Goal: Transaction & Acquisition: Purchase product/service

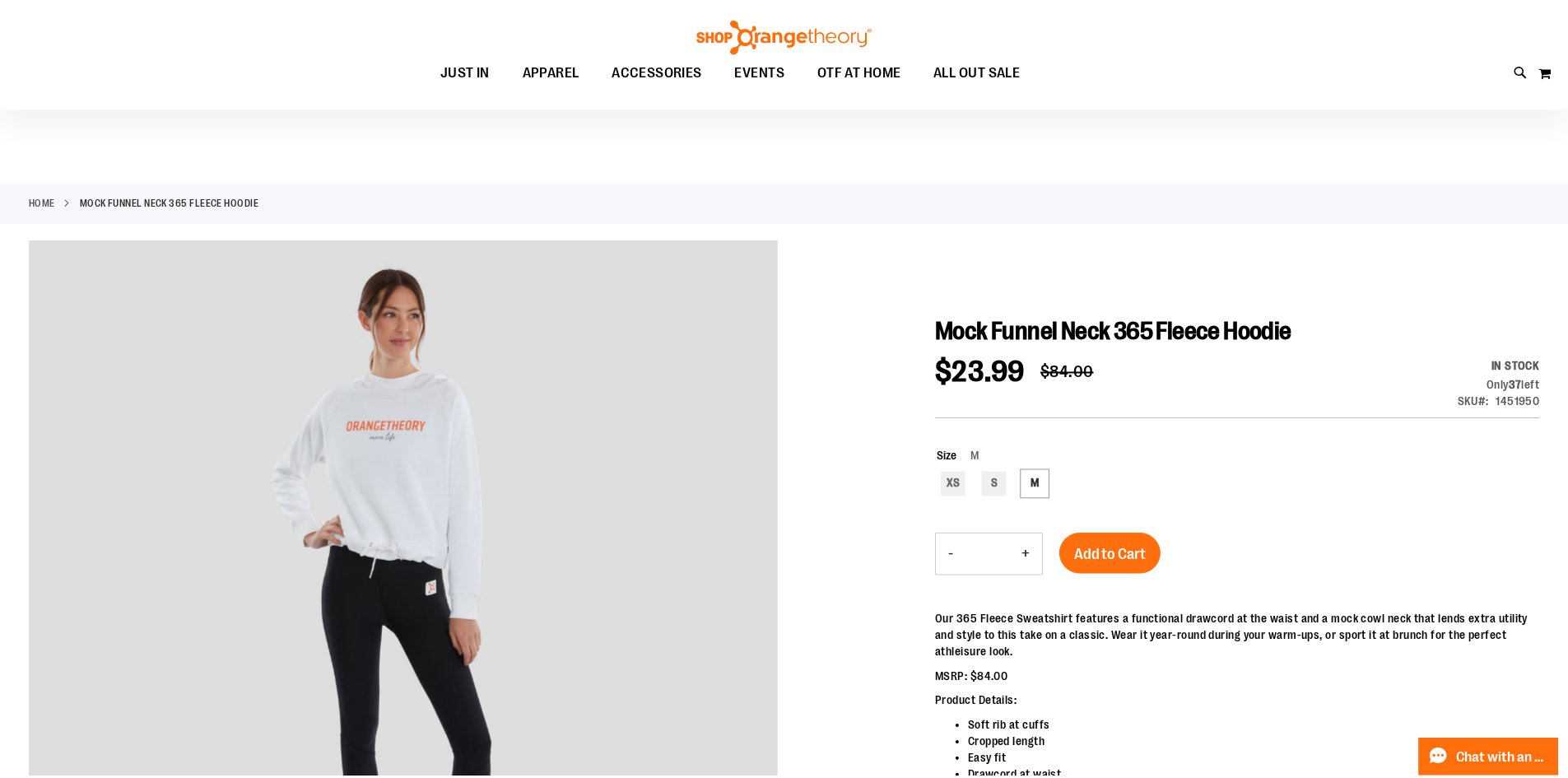
scroll to position [81, 0]
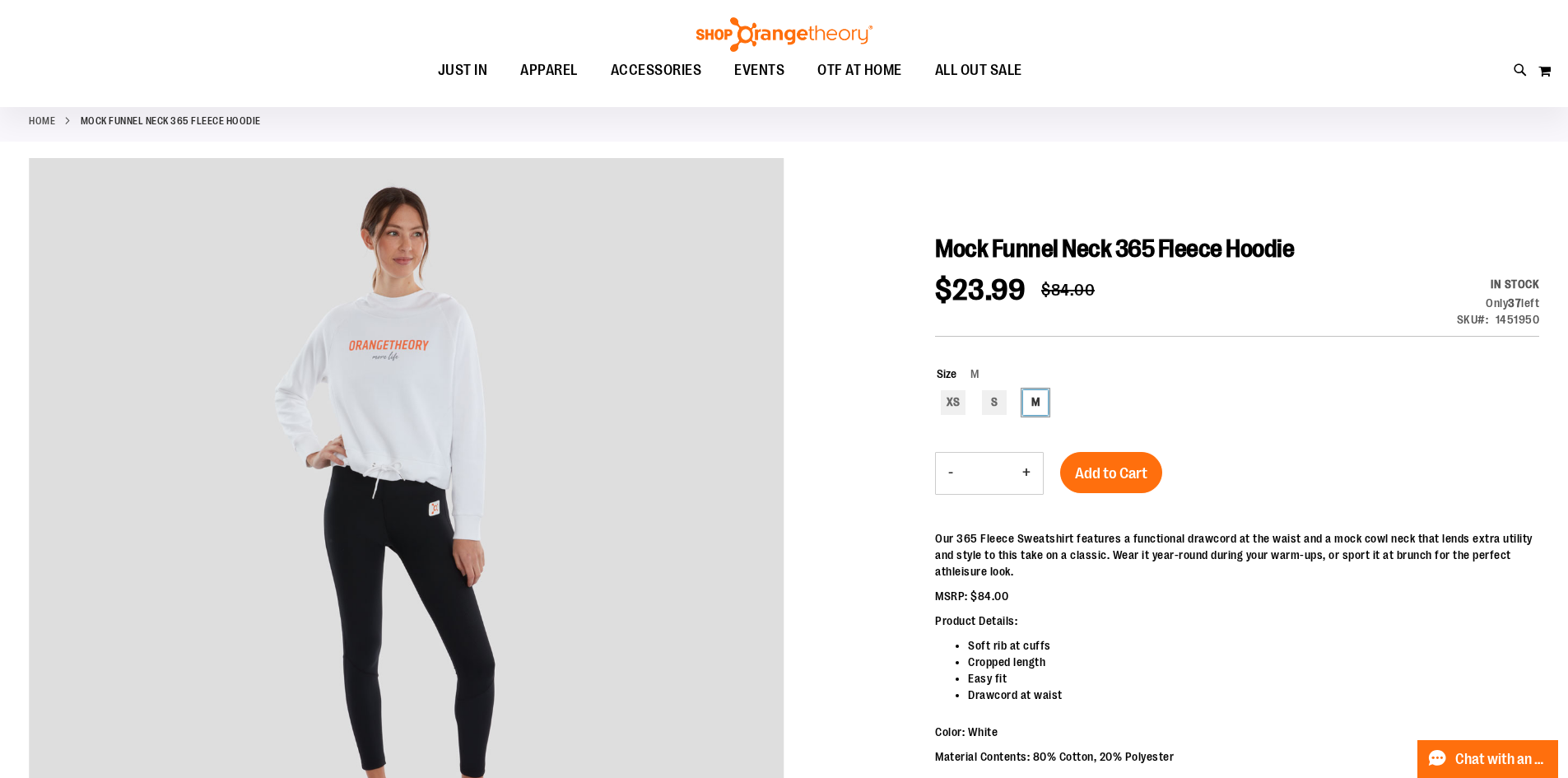
click at [1046, 410] on div "M" at bounding box center [1036, 402] width 24 height 24
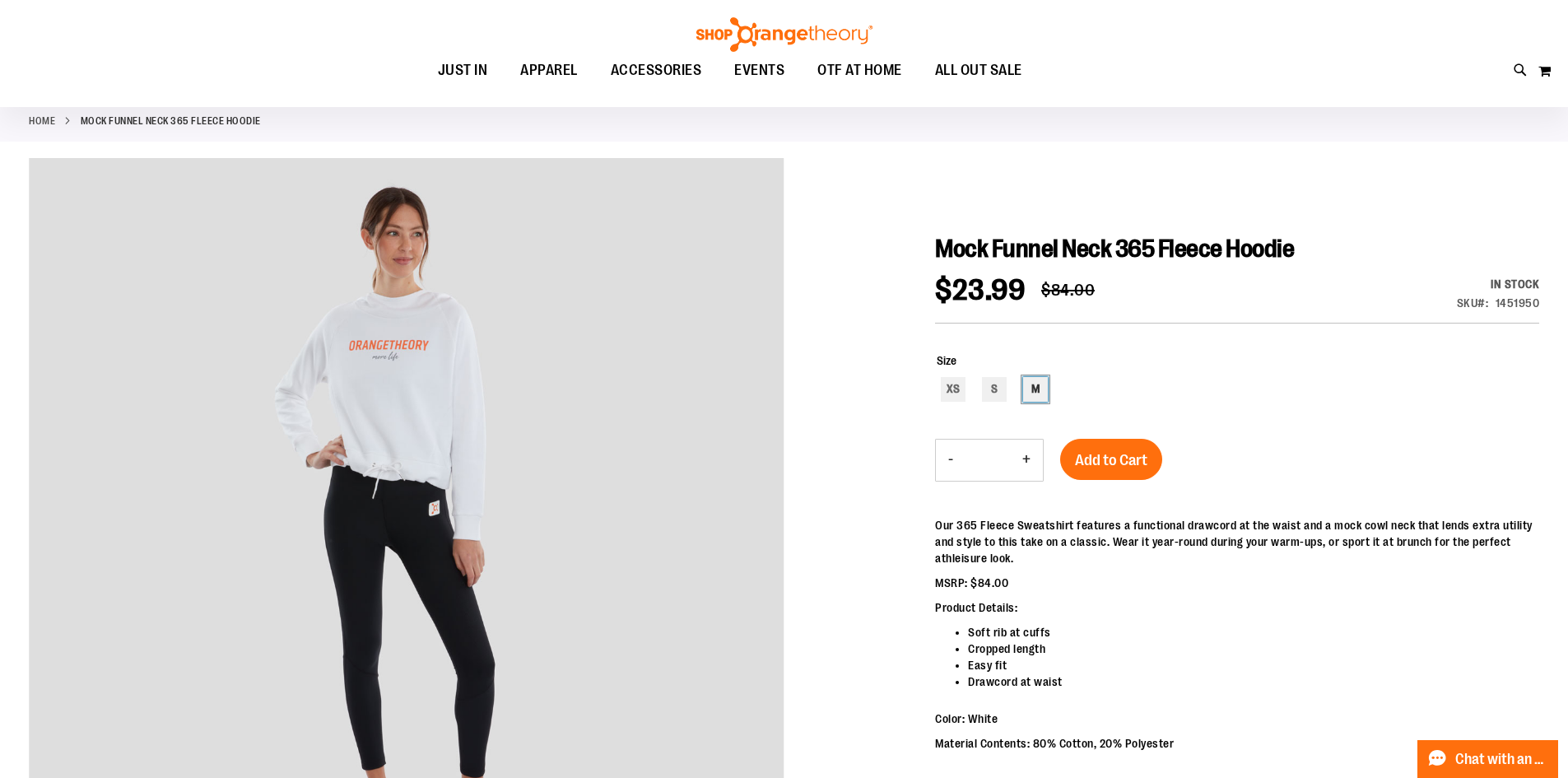
click at [1048, 382] on div "M" at bounding box center [1036, 389] width 24 height 24
type input "***"
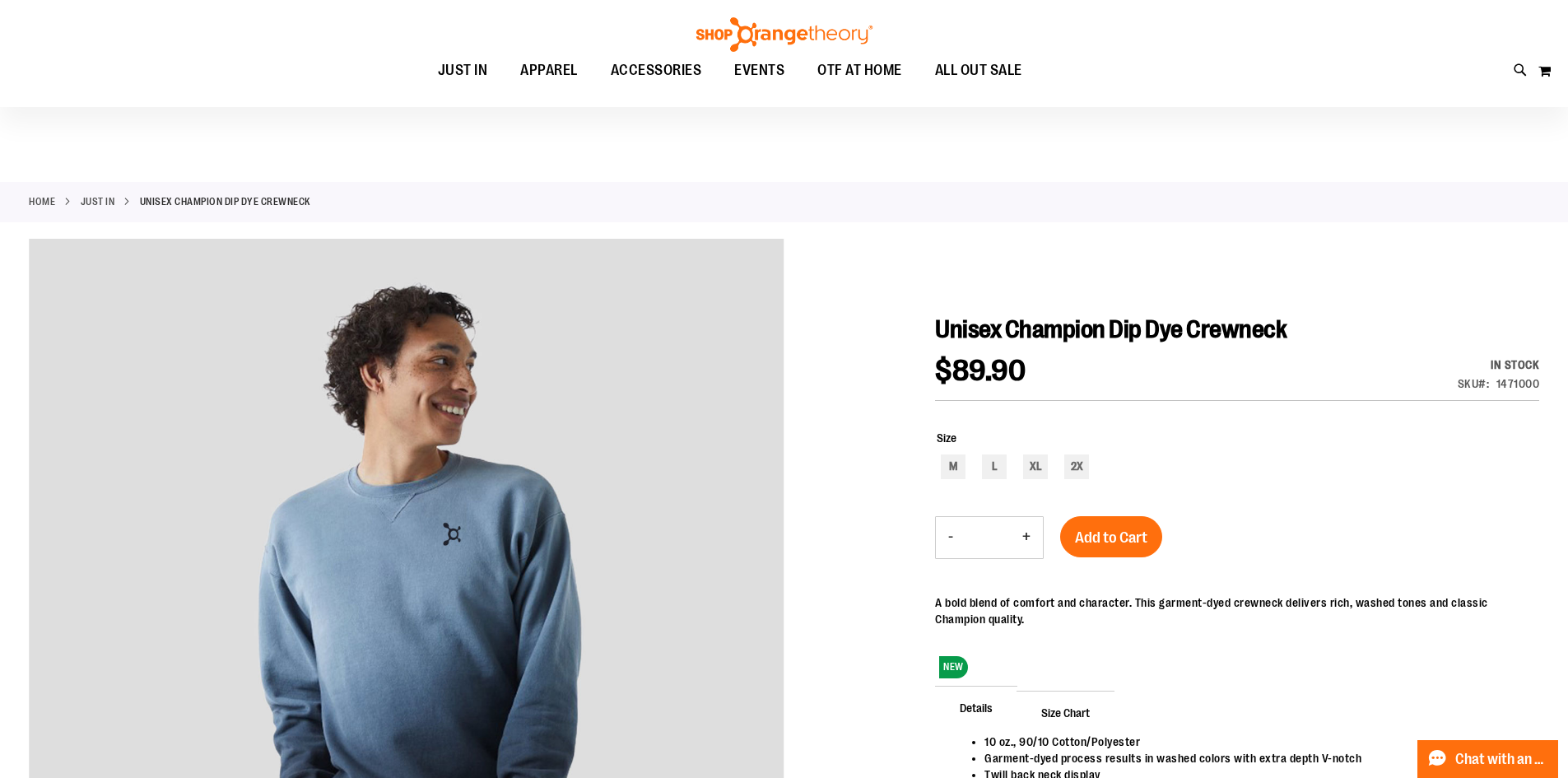
scroll to position [163, 0]
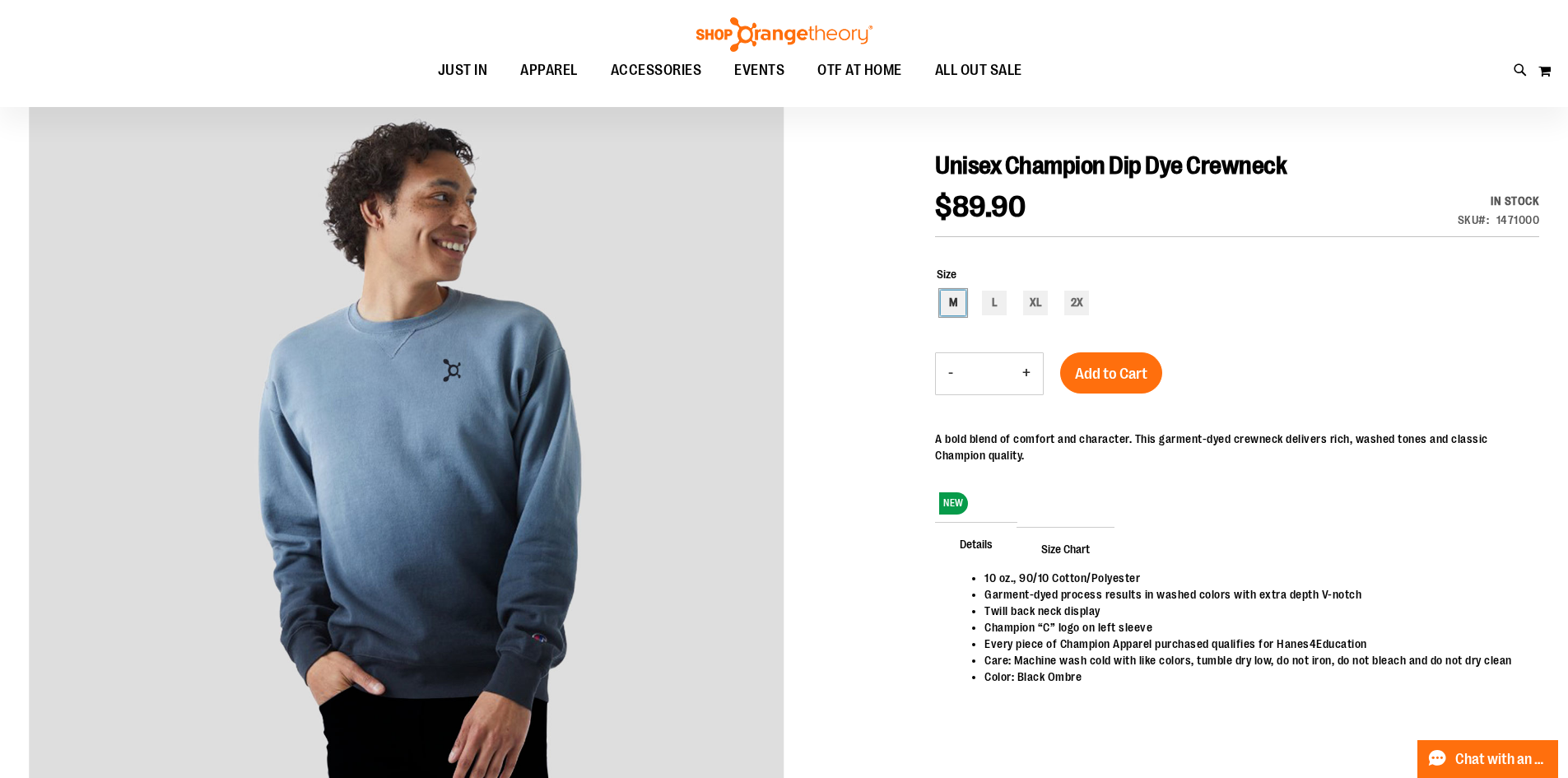
click at [955, 309] on div "M" at bounding box center [953, 303] width 24 height 24
type input "***"
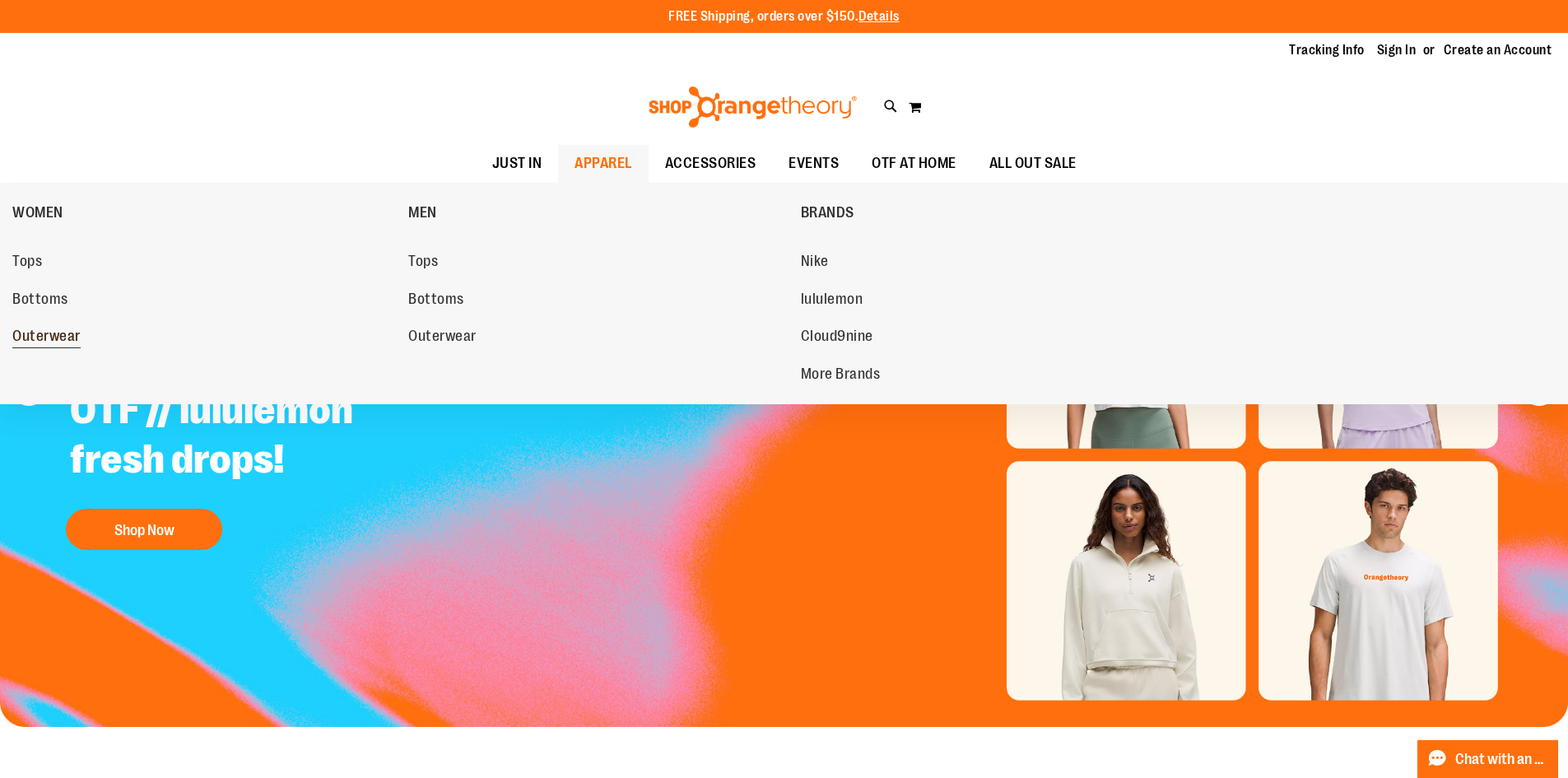
click at [43, 342] on span "Outerwear" at bounding box center [46, 338] width 69 height 21
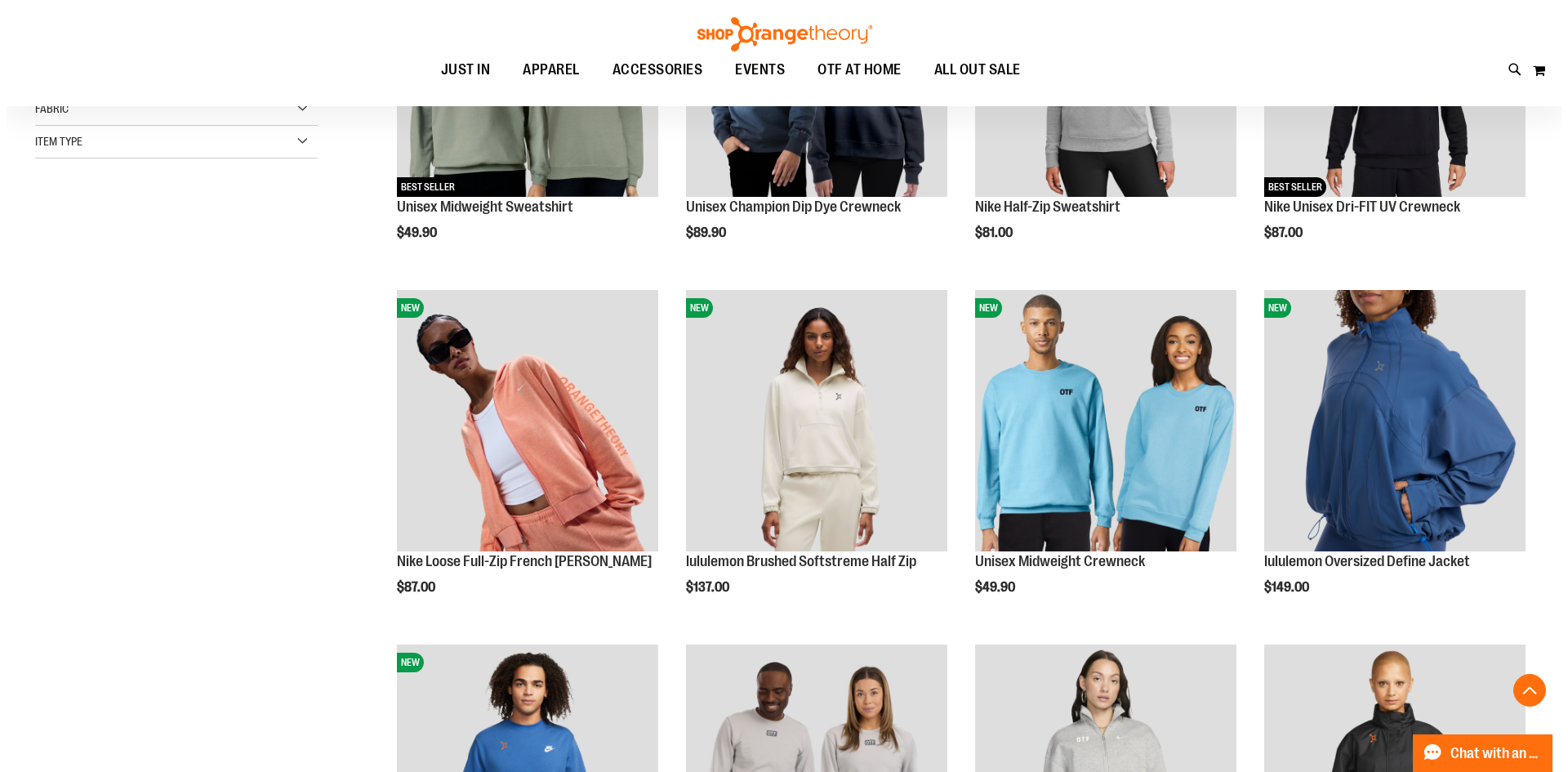
scroll to position [398, 0]
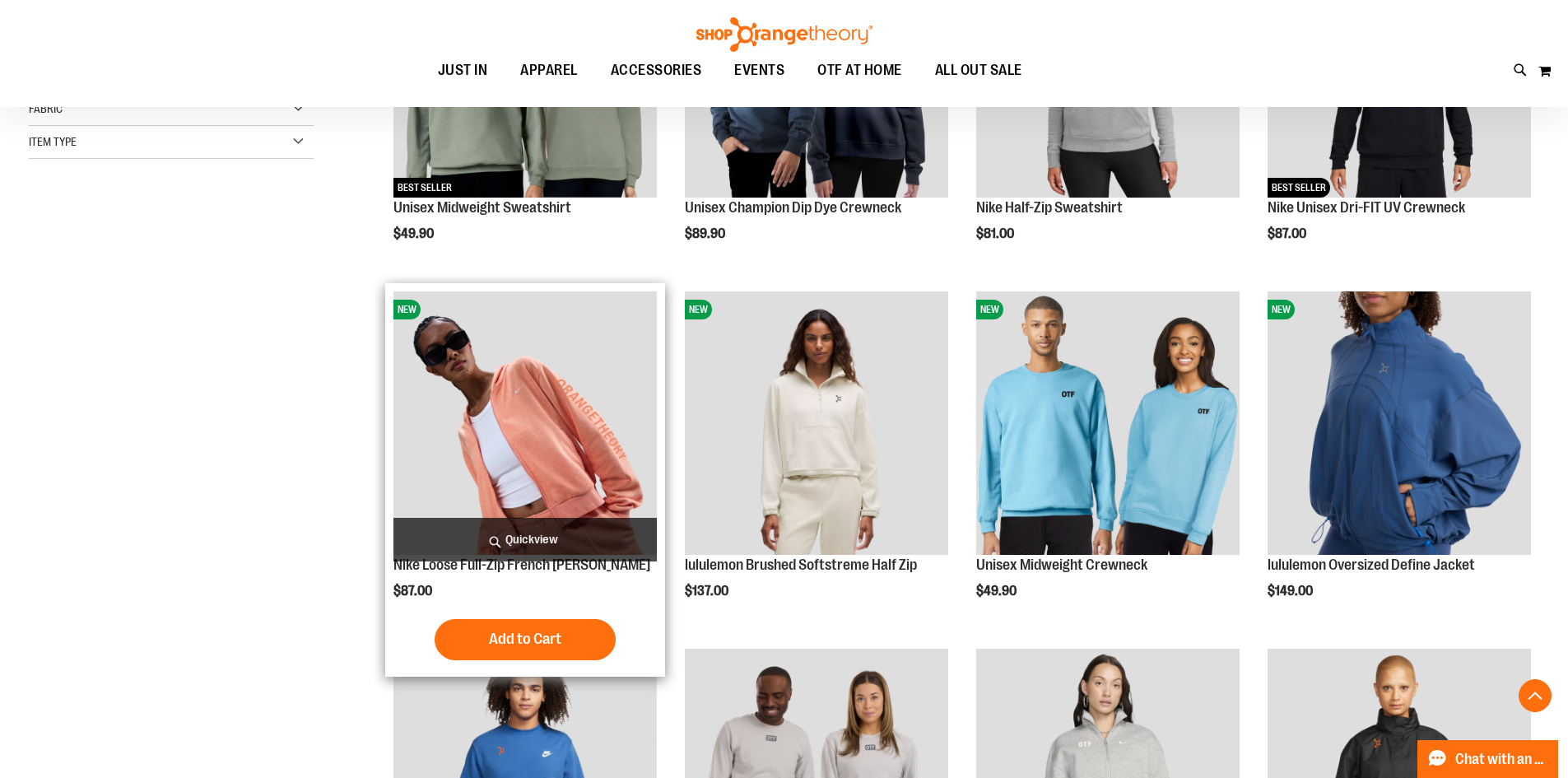
click at [481, 537] on span "Quickview" at bounding box center [525, 539] width 264 height 43
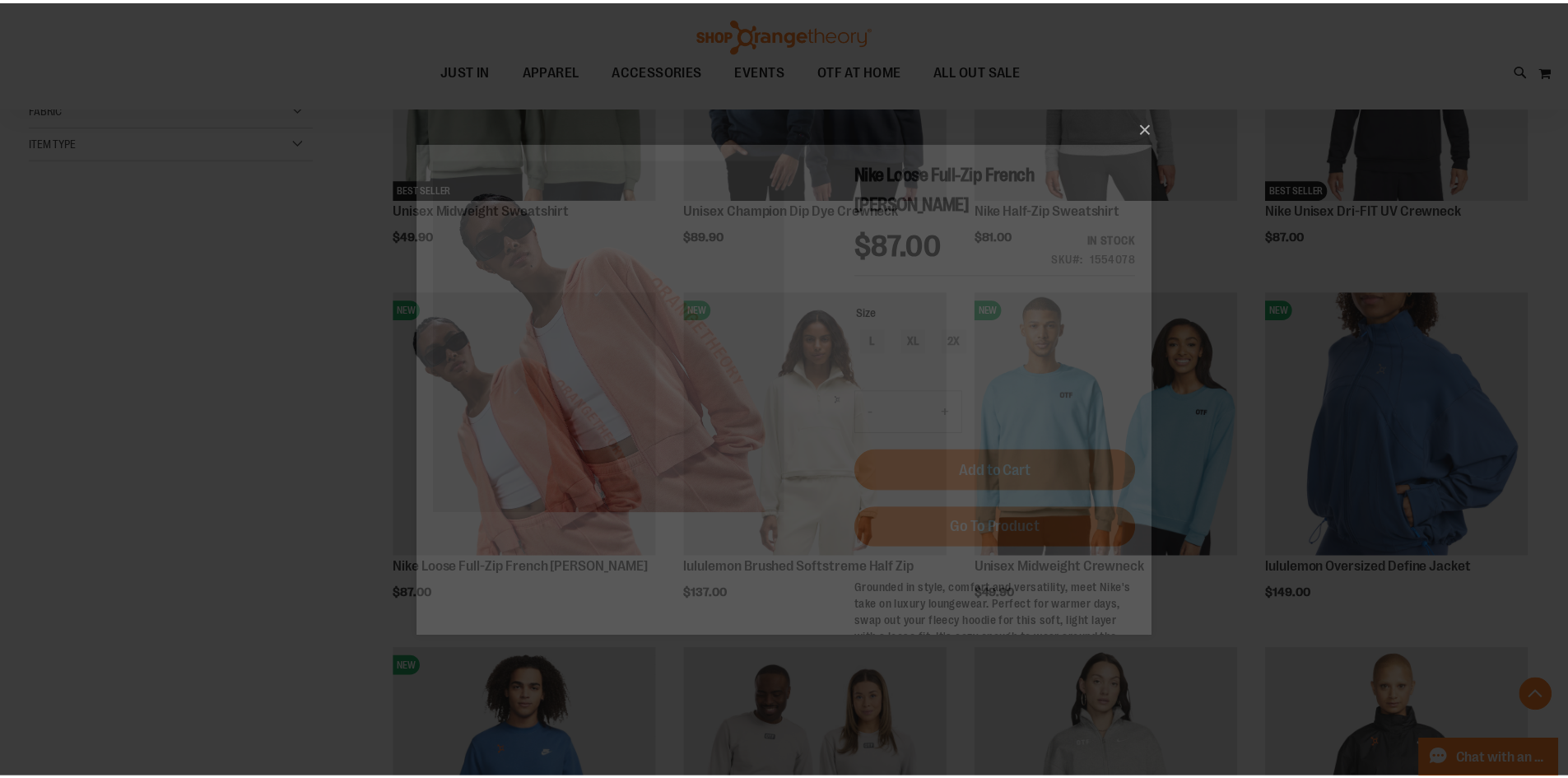
scroll to position [0, 0]
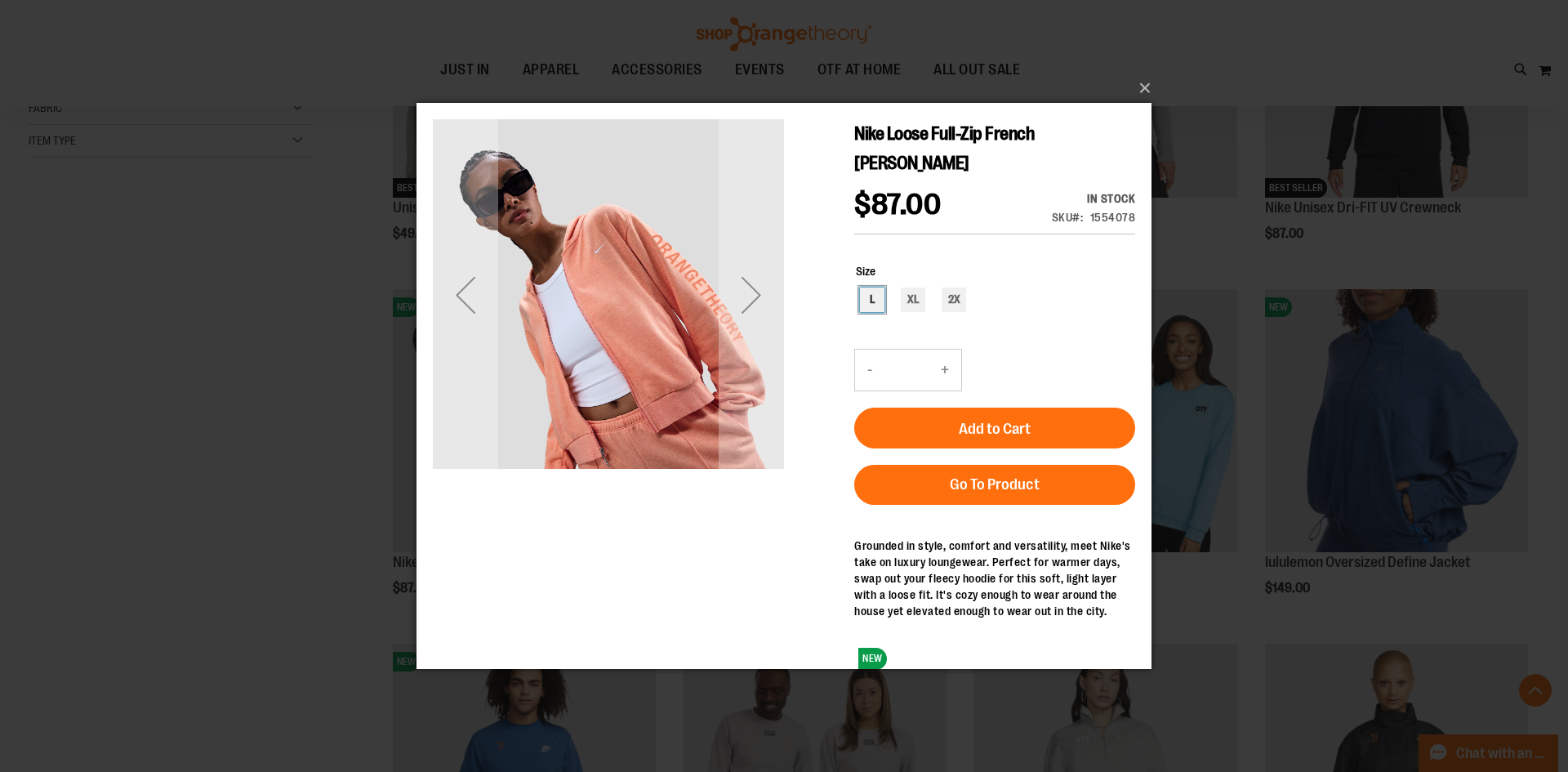
click at [880, 286] on div "L" at bounding box center [872, 298] width 24 height 24
type input "***"
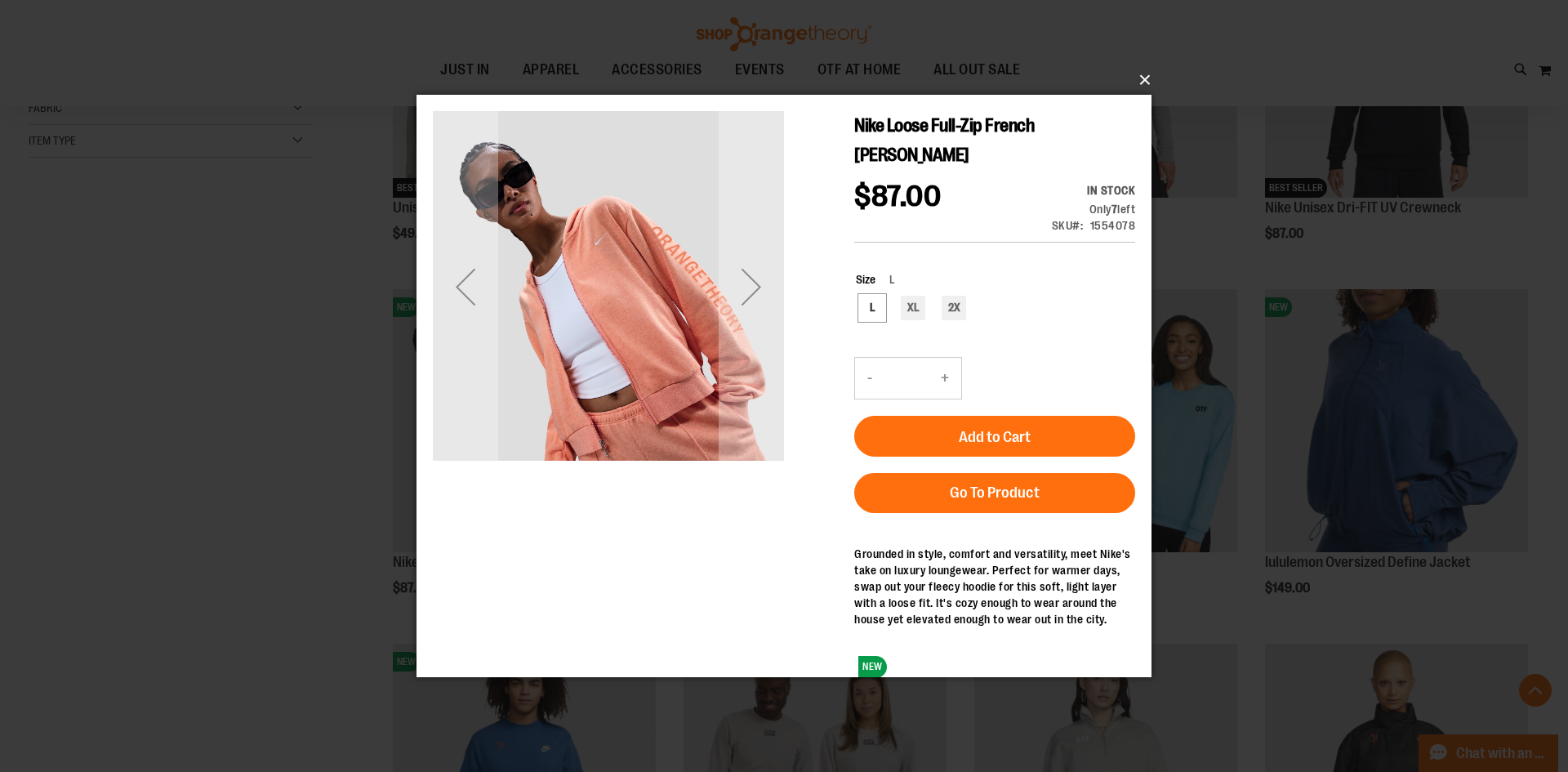
click at [1140, 75] on button "×" at bounding box center [788, 80] width 735 height 36
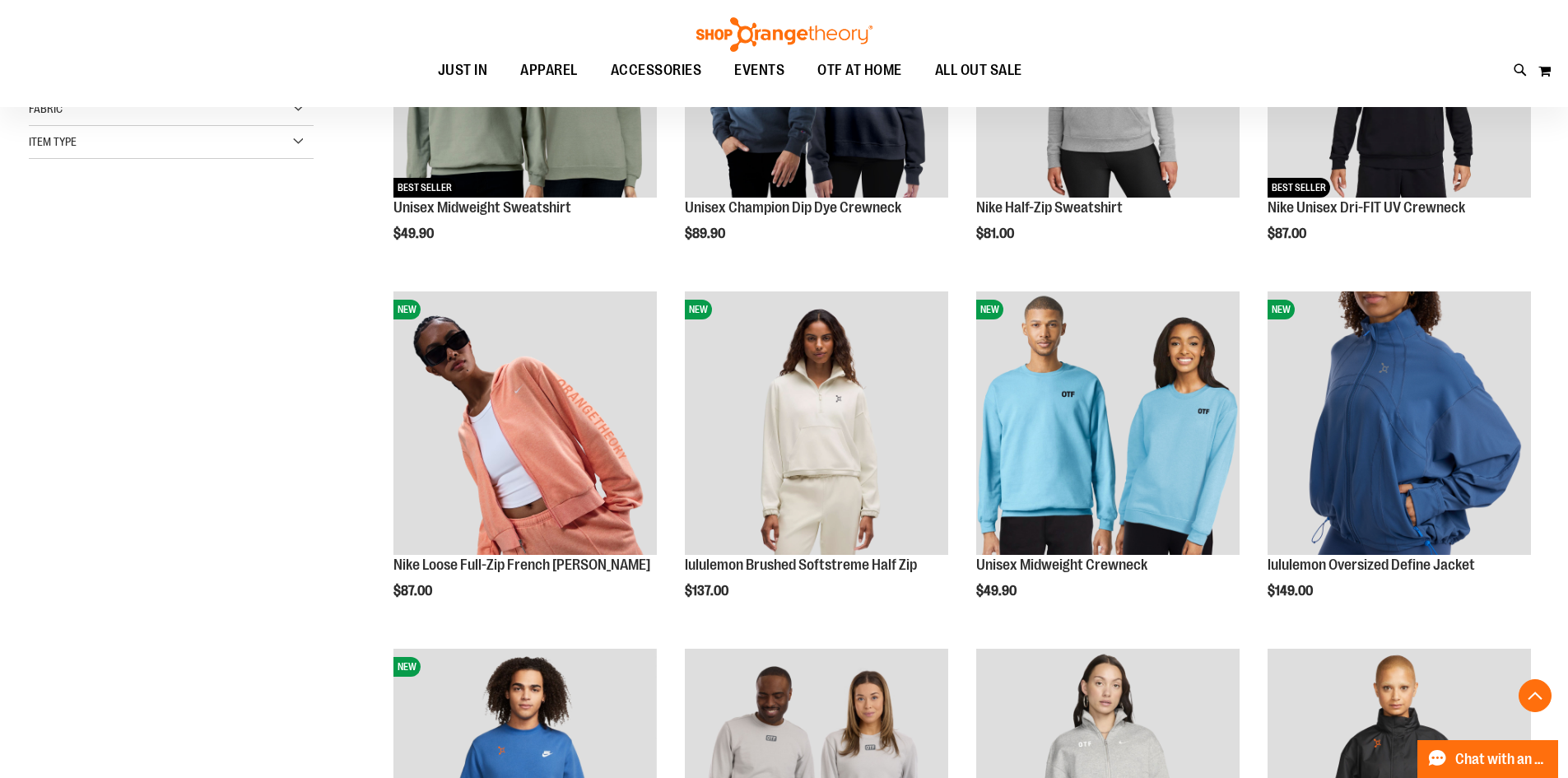
click at [239, 410] on div "**********" at bounding box center [784, 476] width 1511 height 1237
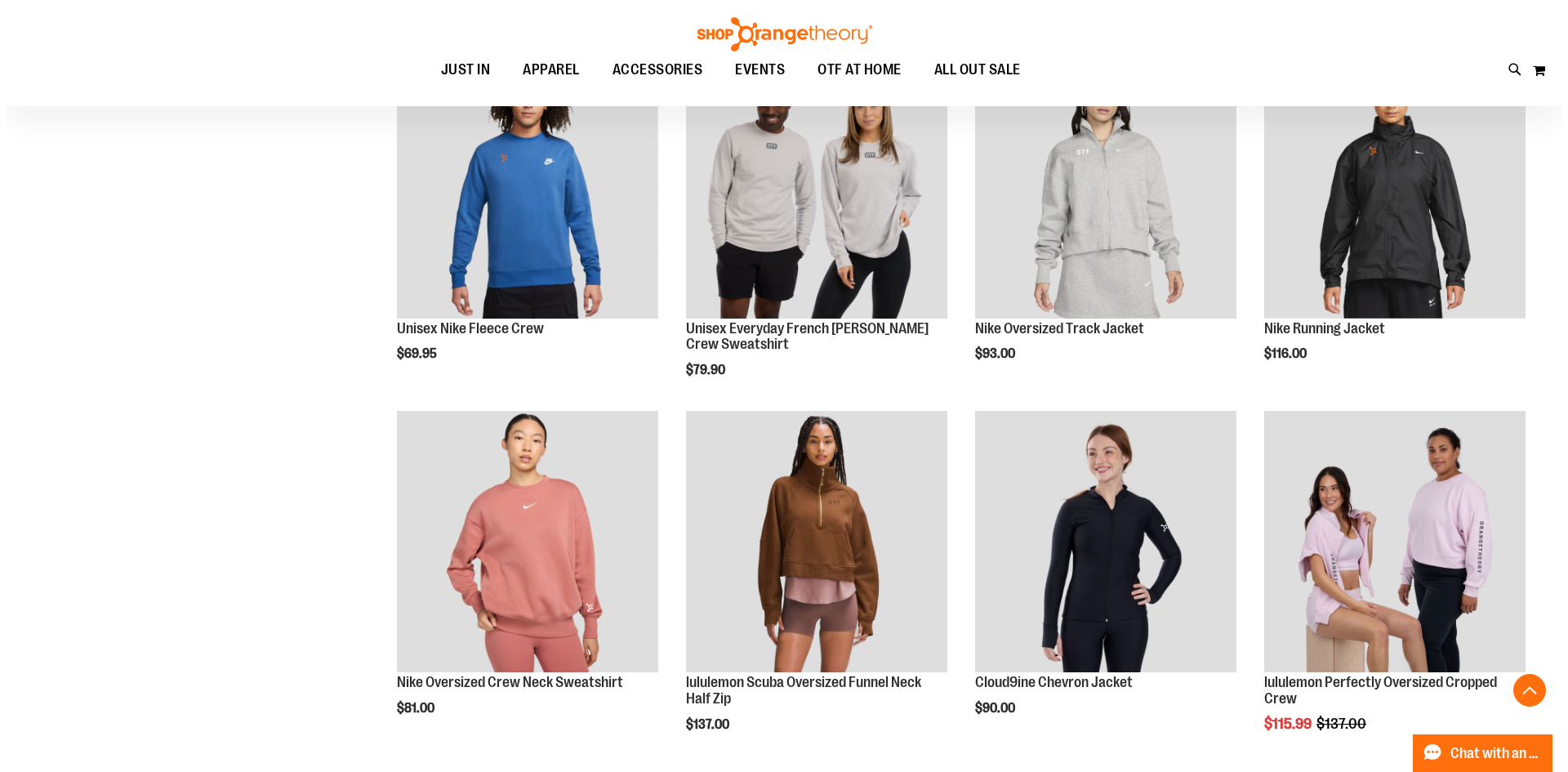
scroll to position [1133, 0]
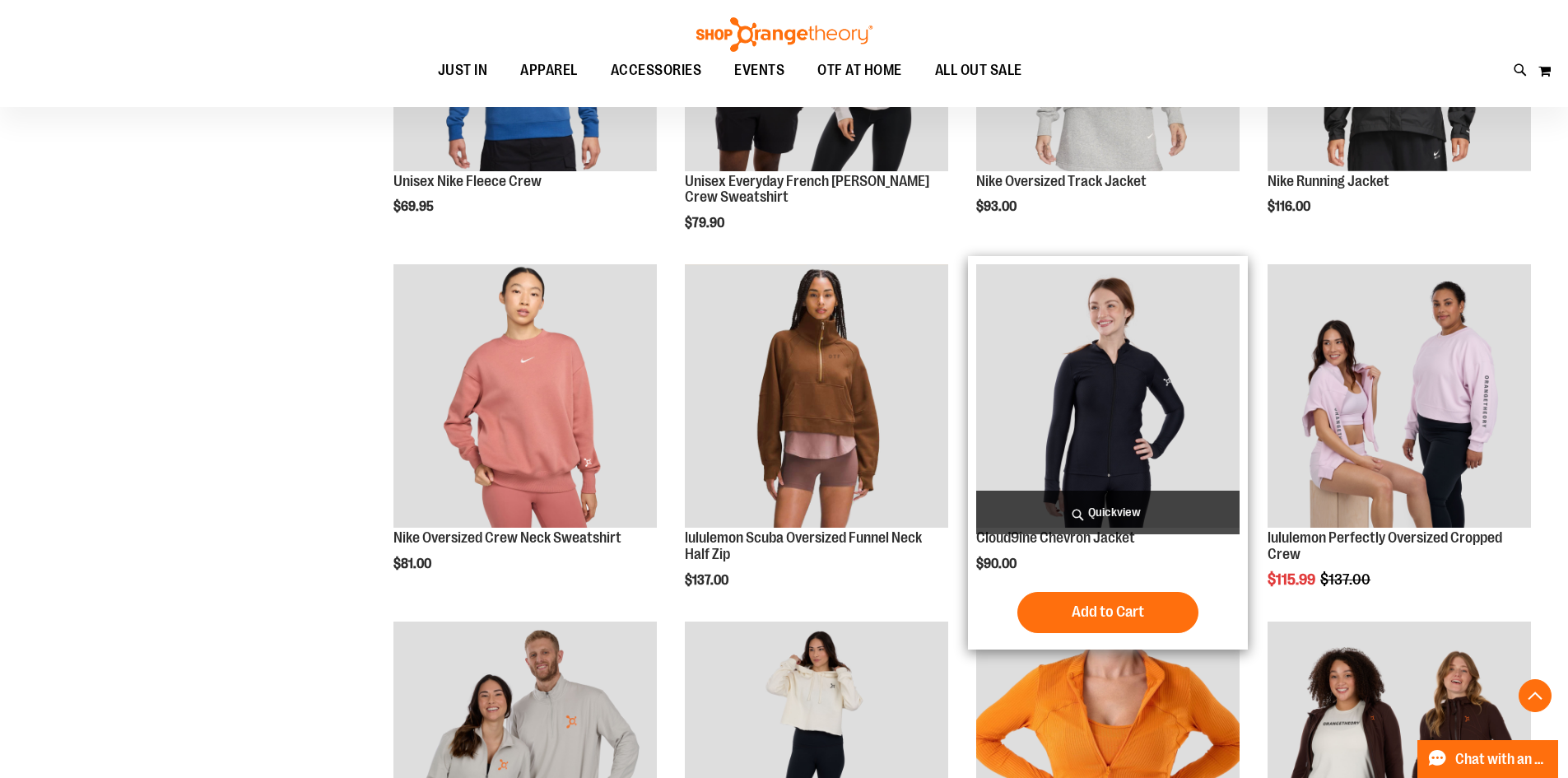
click at [1114, 511] on span "Quickview" at bounding box center [1108, 512] width 264 height 43
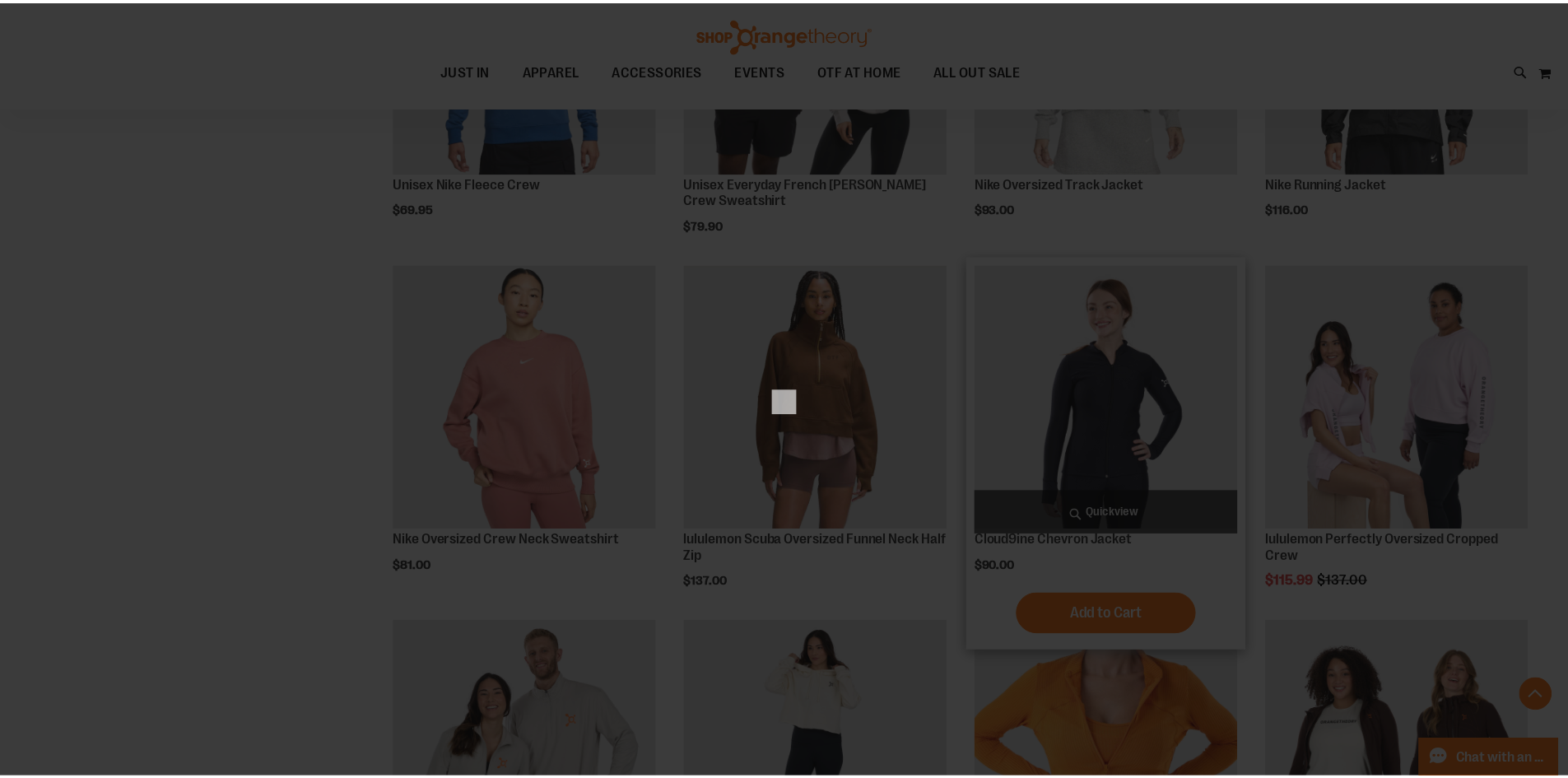
scroll to position [0, 0]
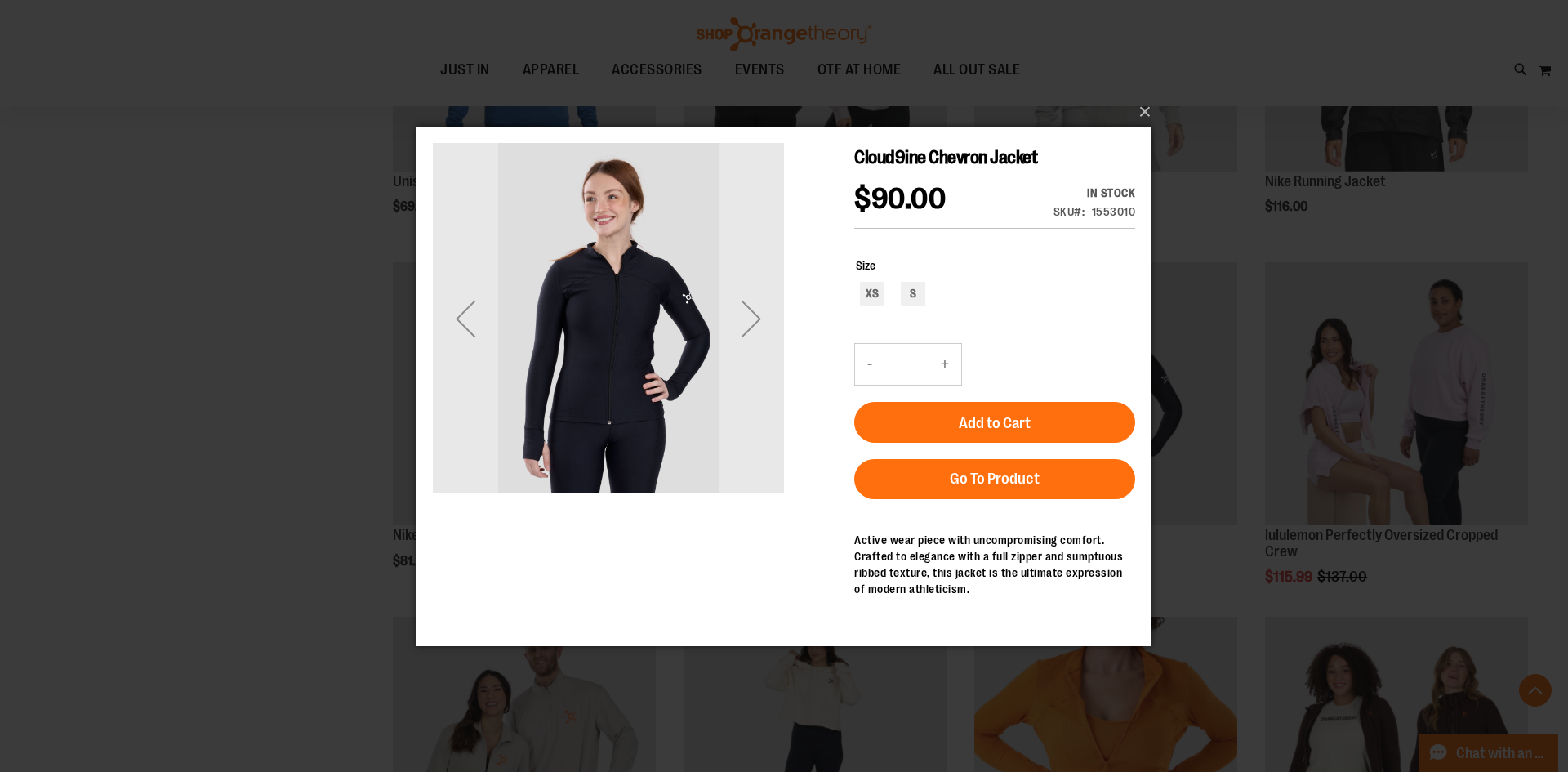
click at [735, 338] on div "Next" at bounding box center [751, 317] width 66 height 66
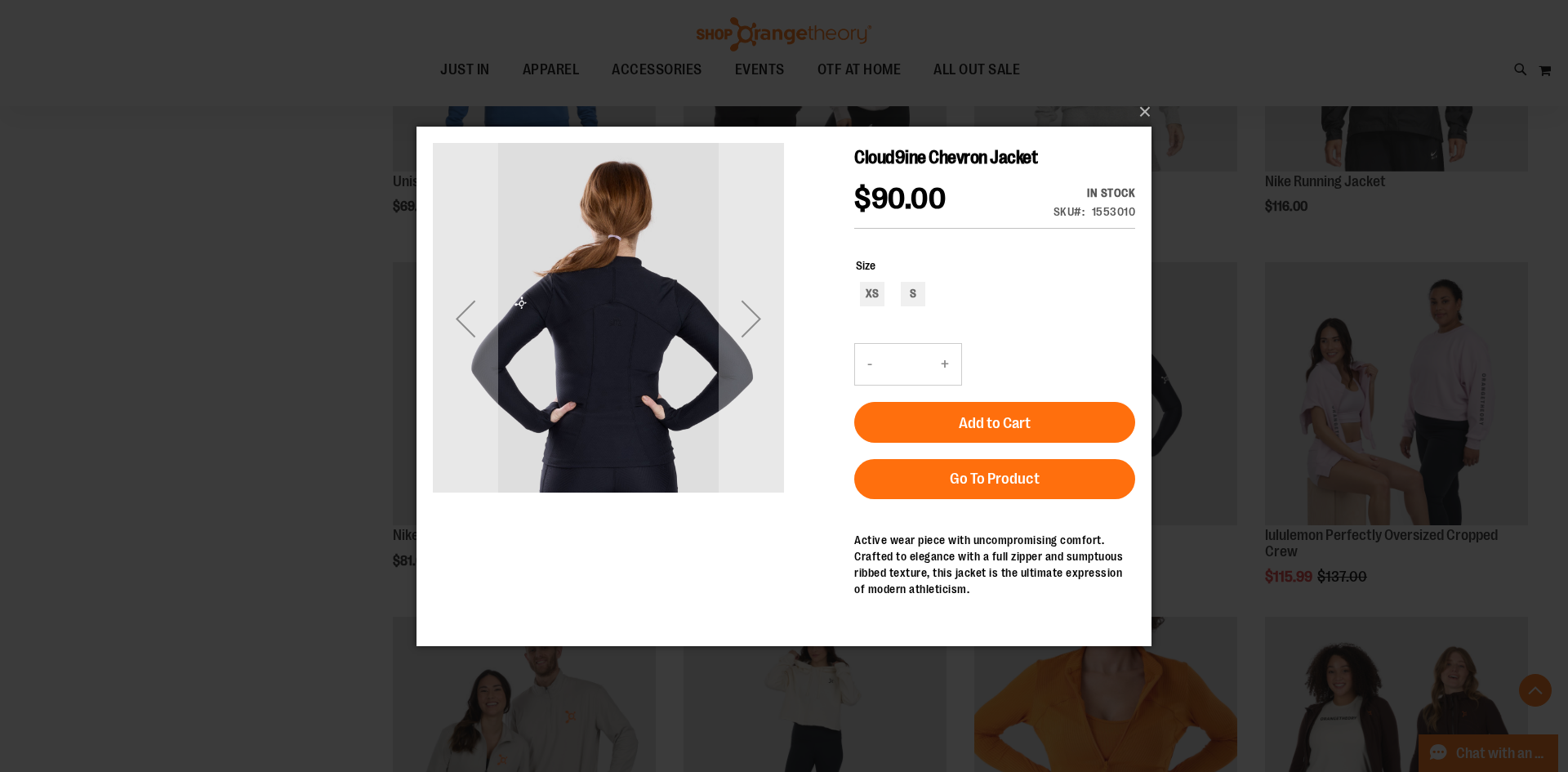
click at [735, 338] on div "Next" at bounding box center [751, 317] width 66 height 66
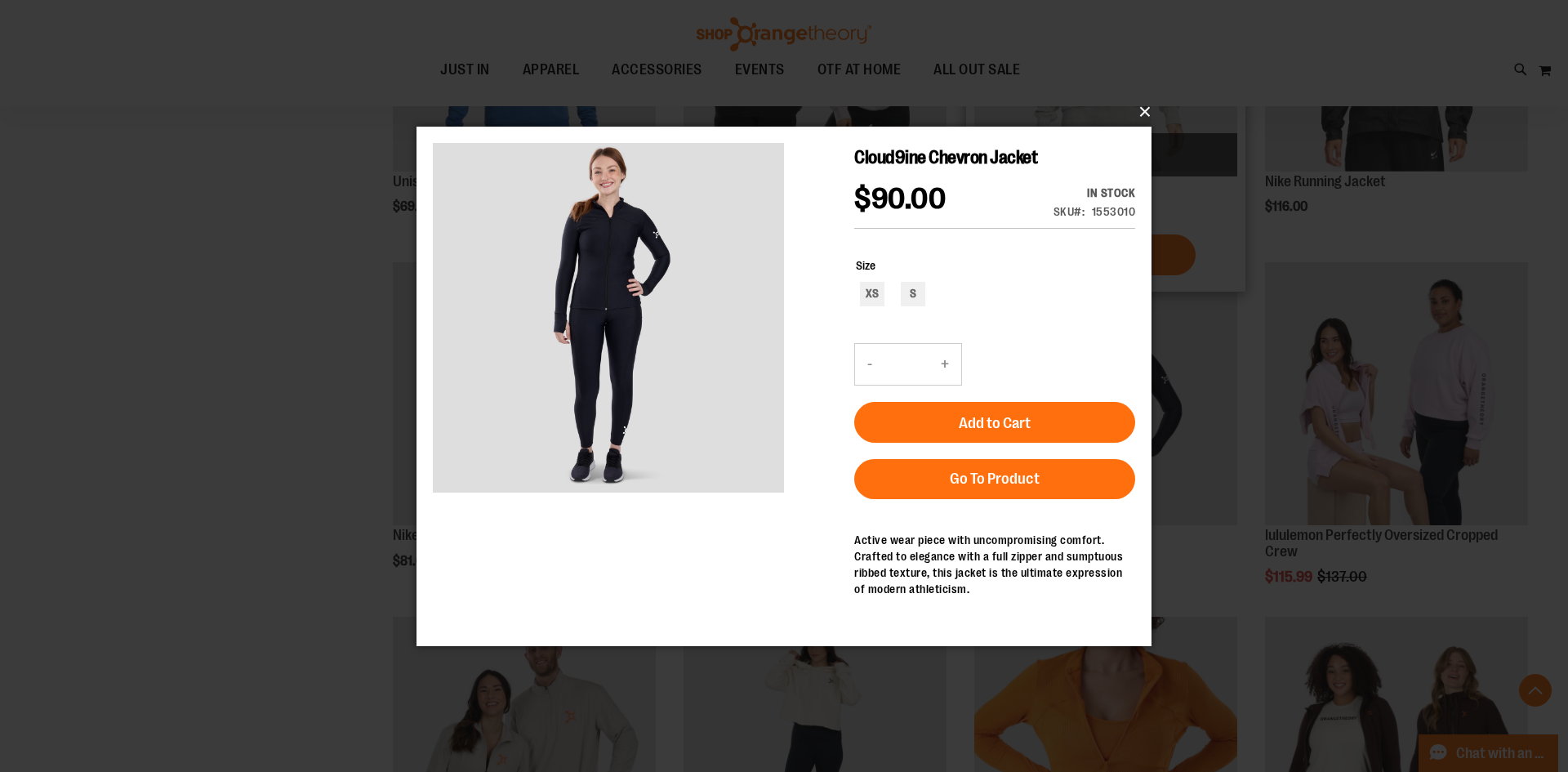
click at [1131, 117] on button "×" at bounding box center [788, 112] width 735 height 36
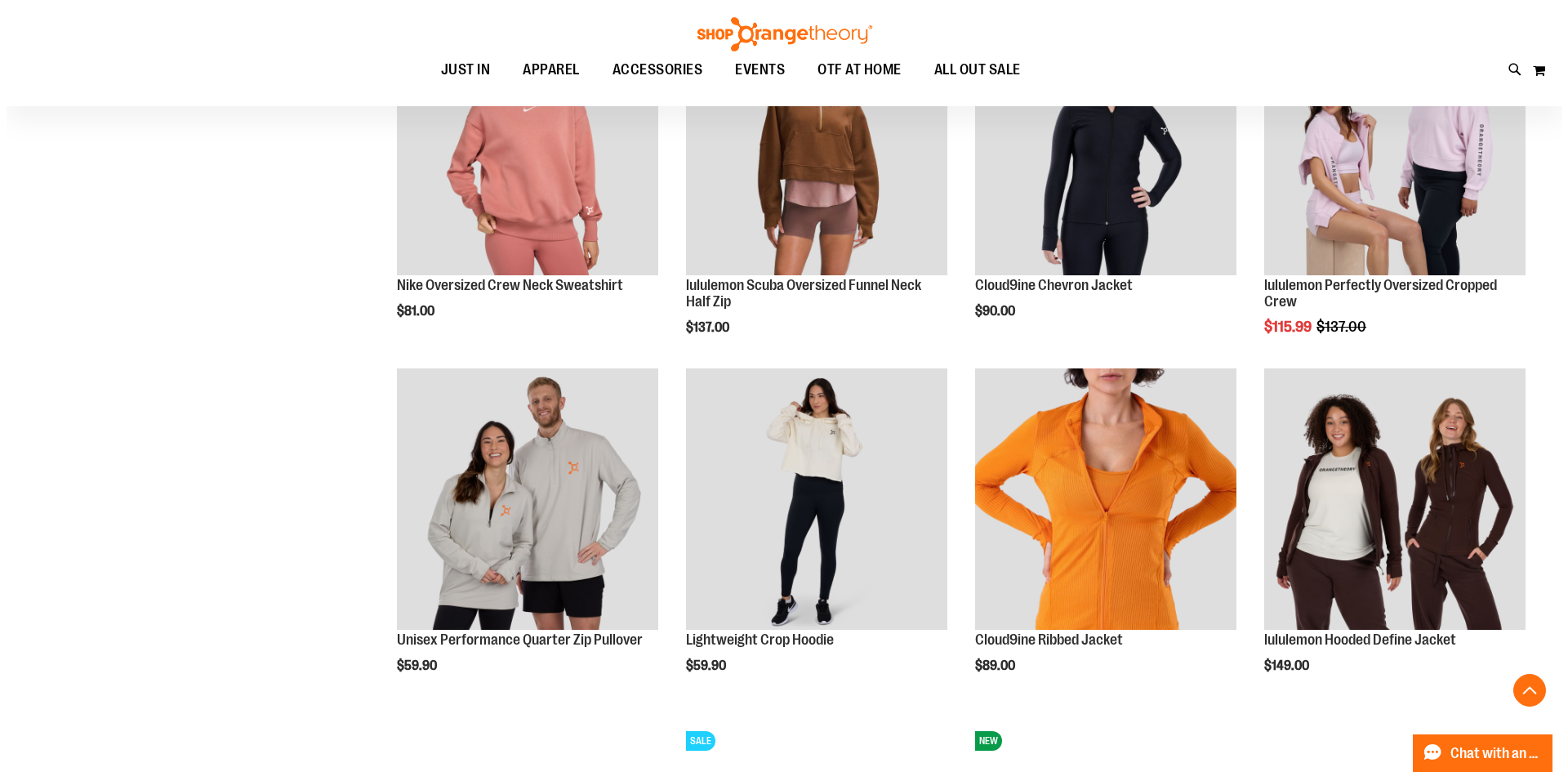
scroll to position [1378, 0]
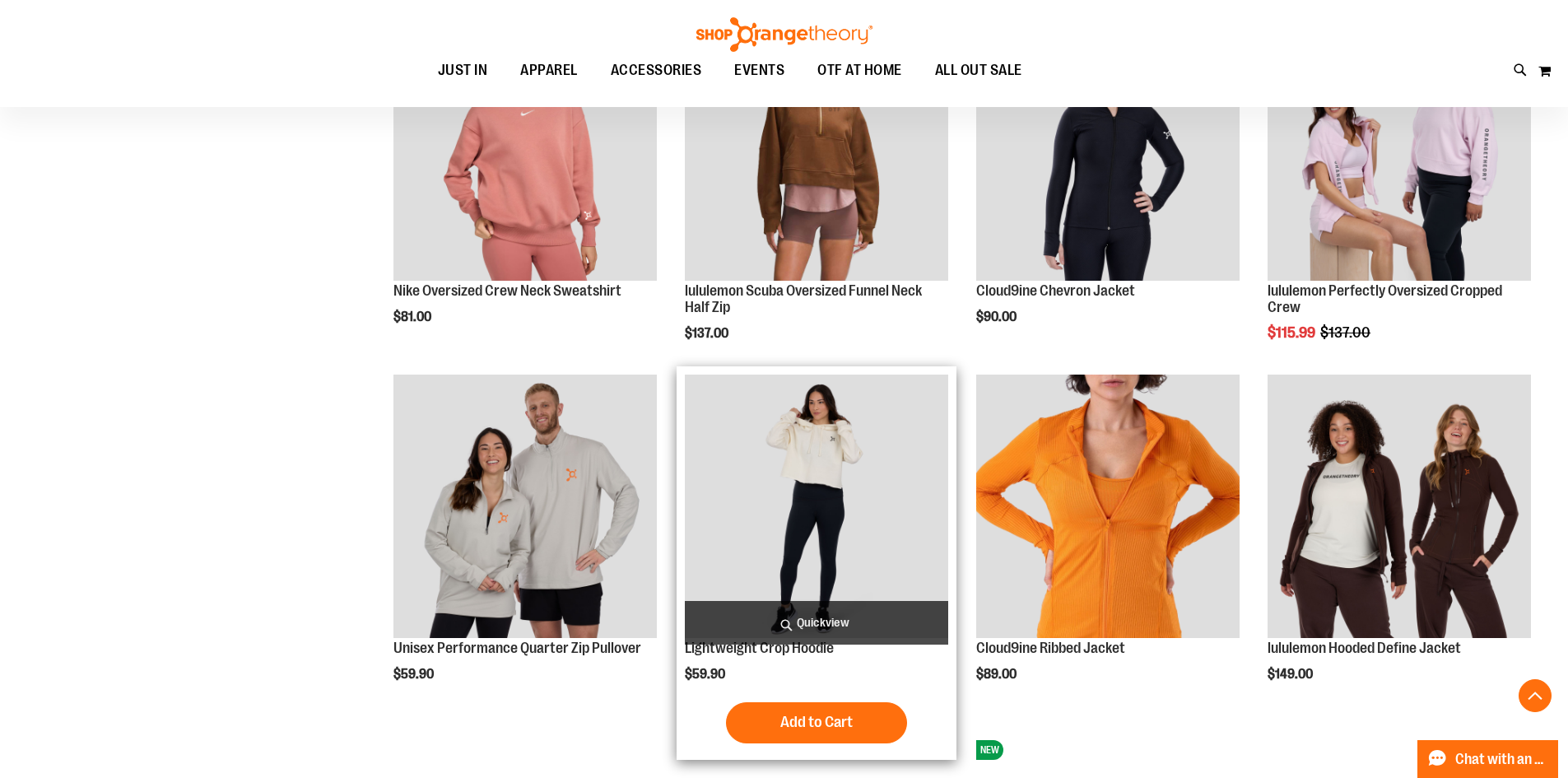
click at [801, 609] on span "Quickview" at bounding box center [817, 622] width 264 height 43
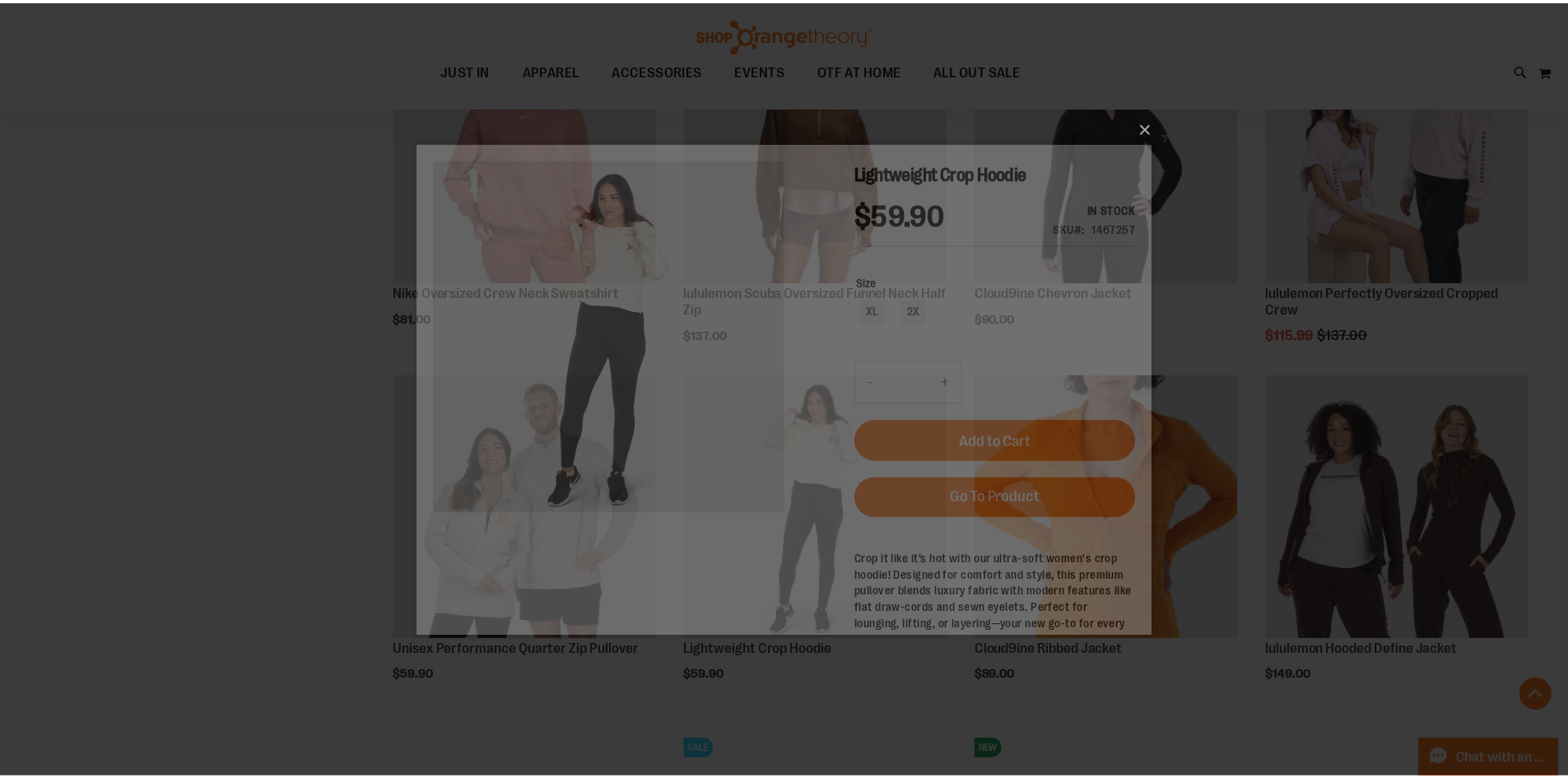
scroll to position [0, 0]
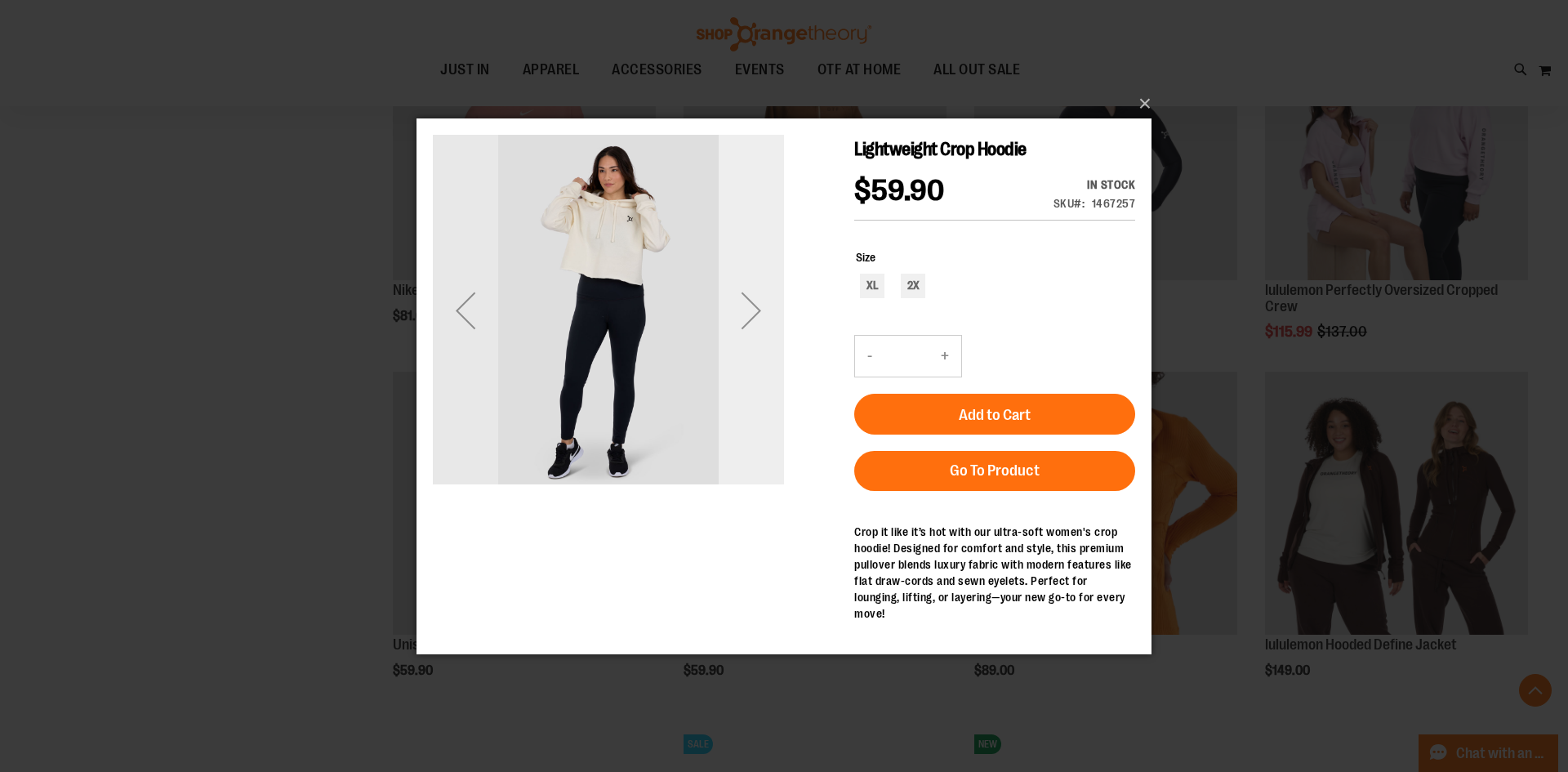
click at [754, 285] on div "Next" at bounding box center [751, 310] width 66 height 66
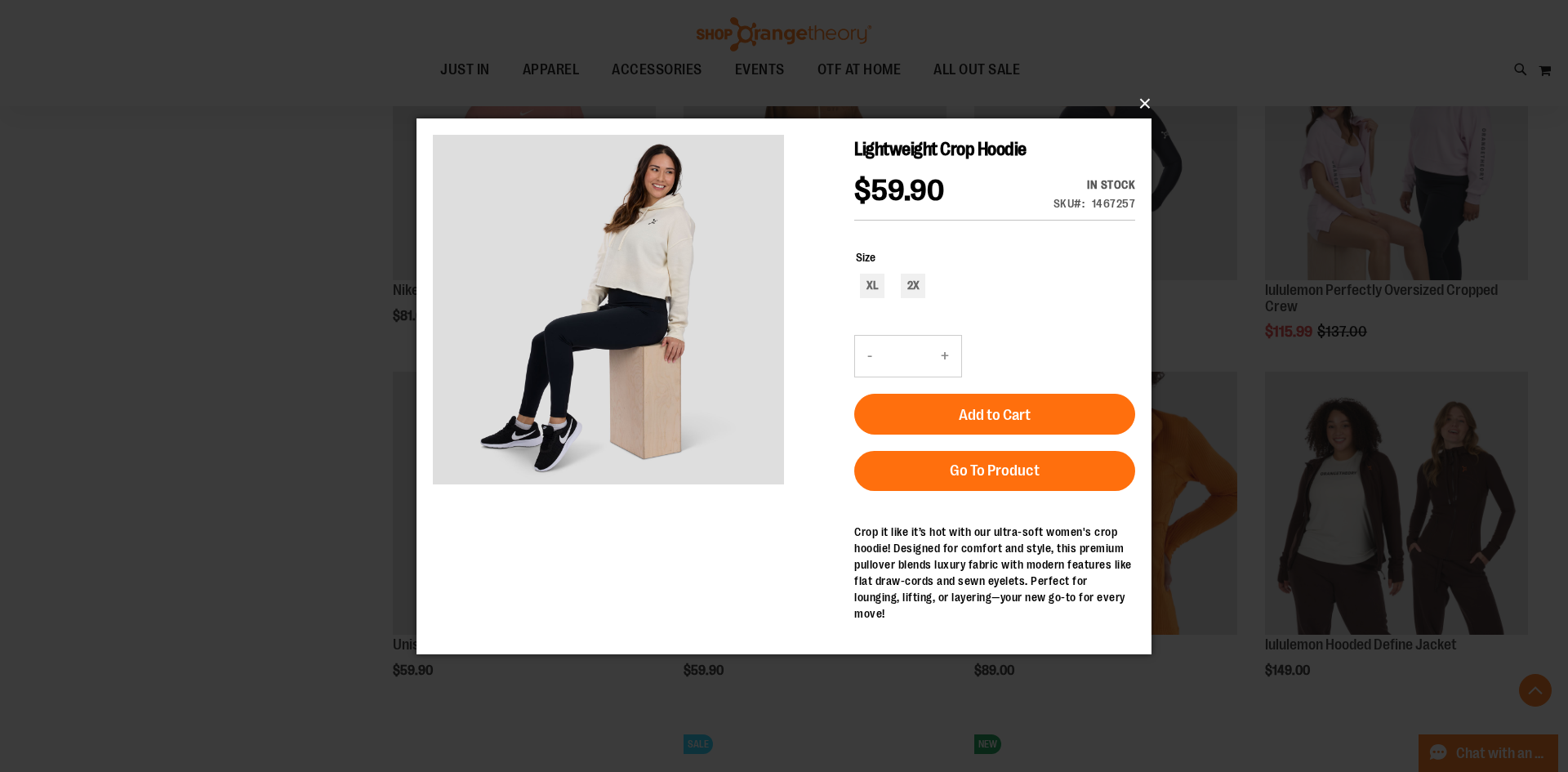
click at [1138, 97] on button "×" at bounding box center [788, 104] width 735 height 36
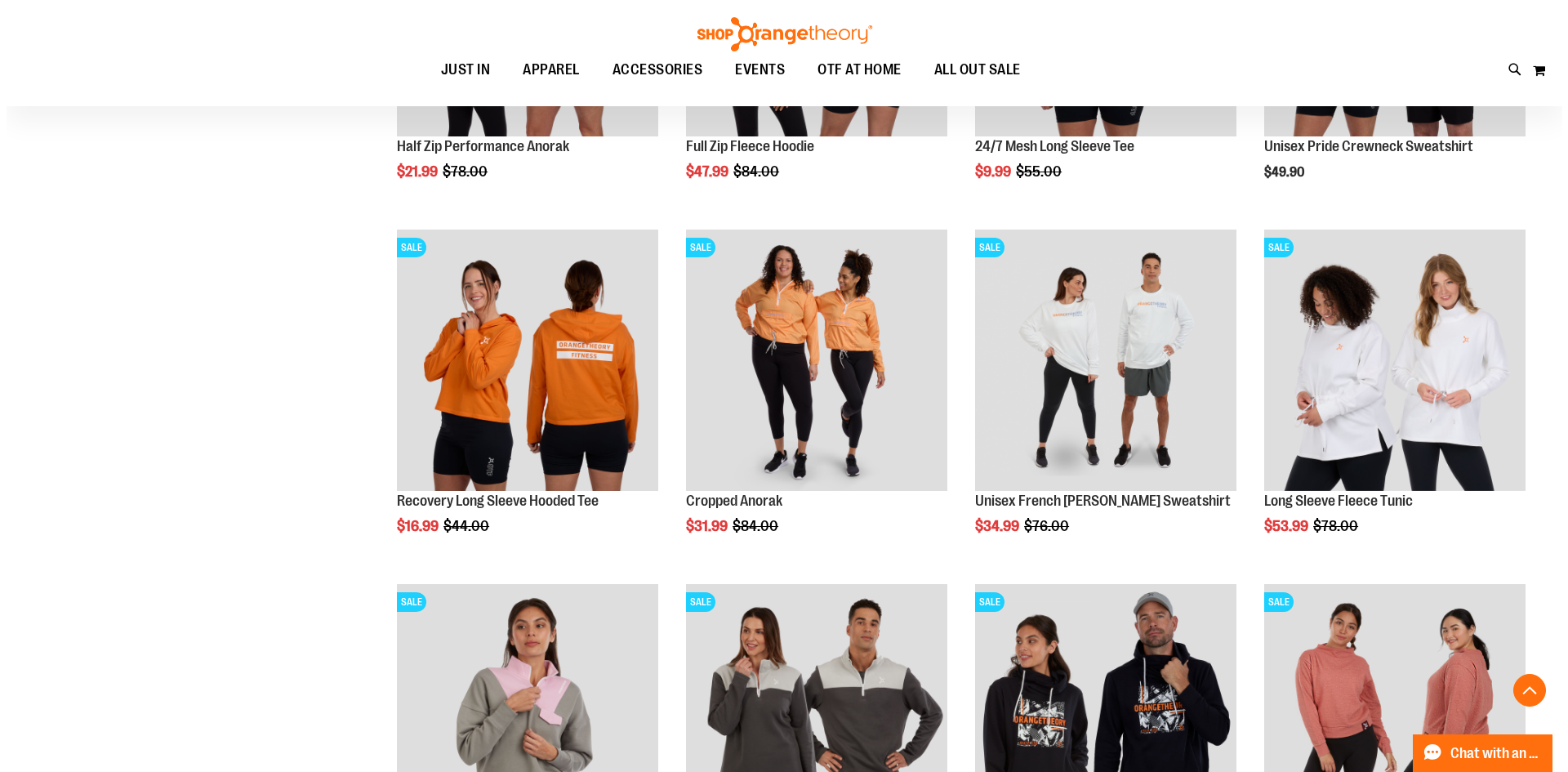
scroll to position [2602, 0]
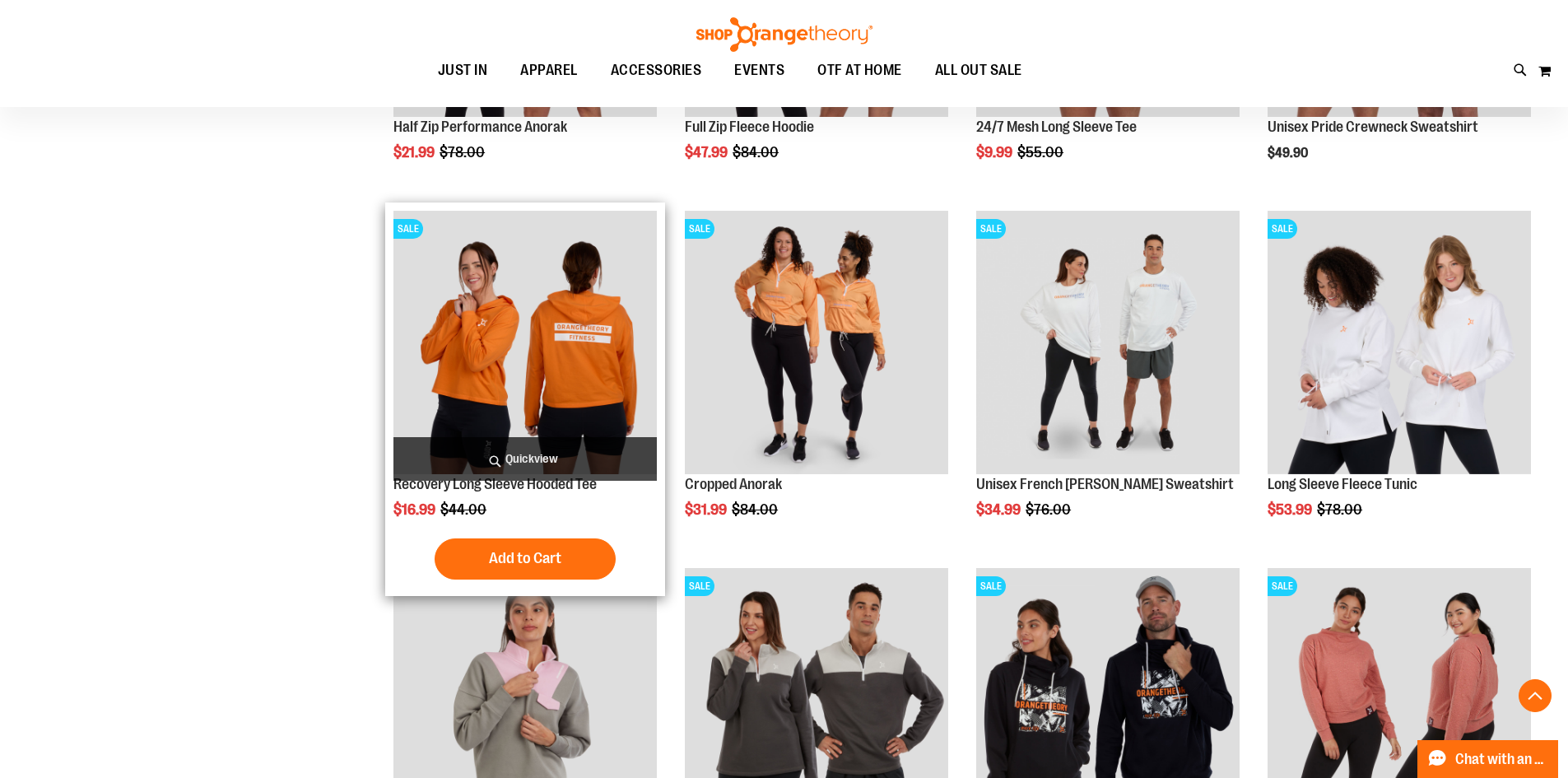
click at [566, 452] on span "Quickview" at bounding box center [525, 459] width 264 height 43
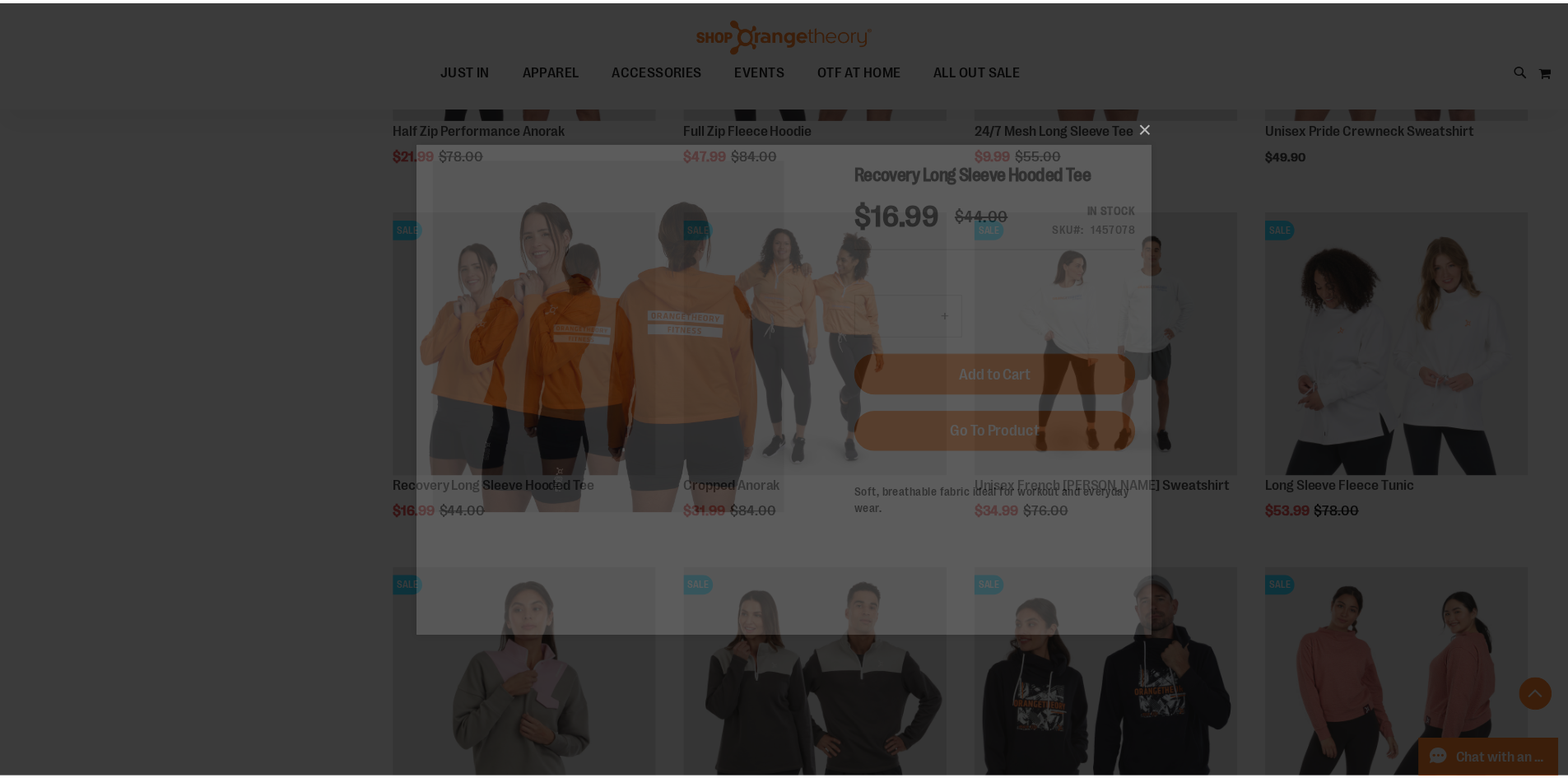
scroll to position [0, 0]
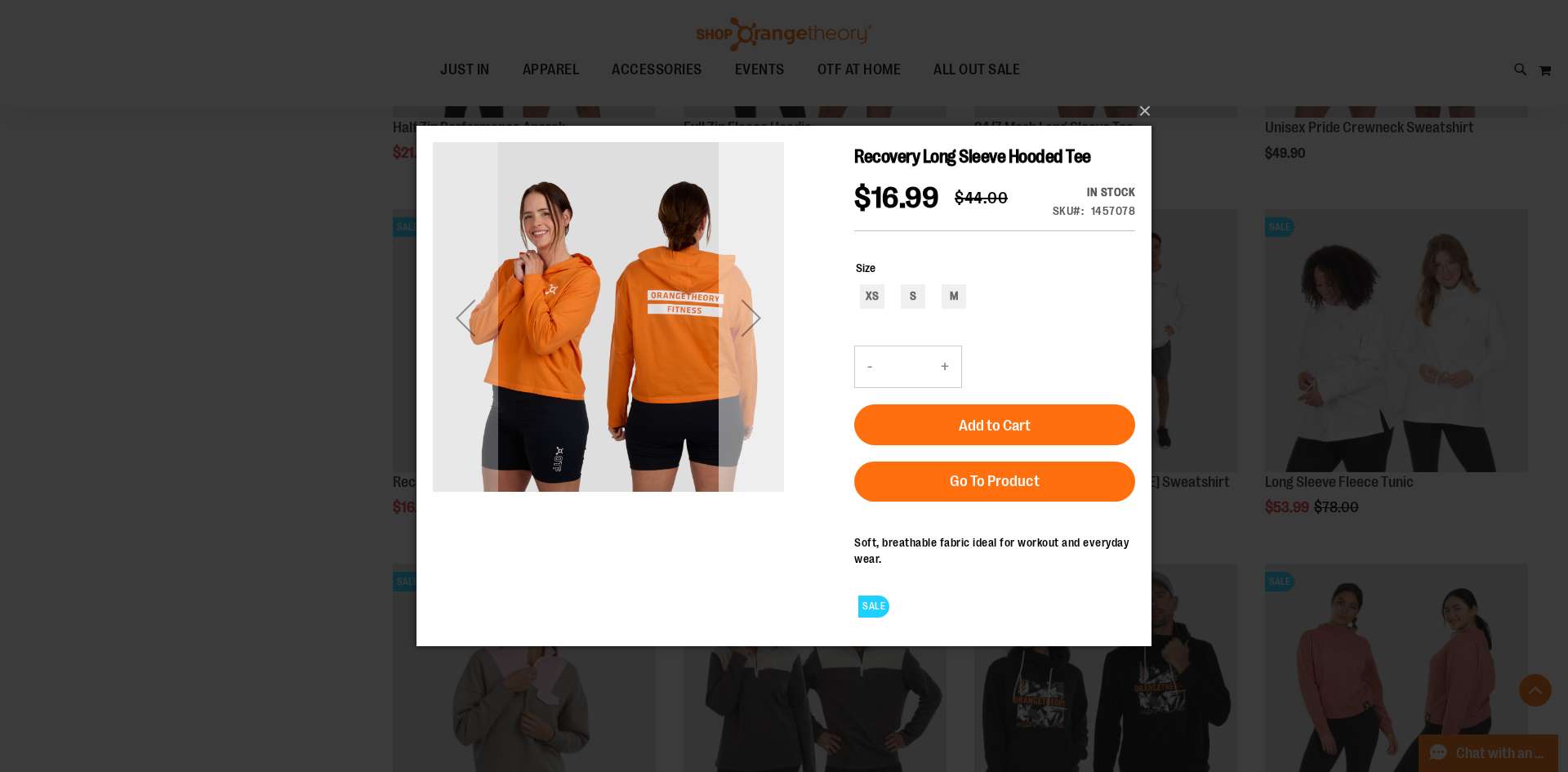
click at [756, 311] on div "Next" at bounding box center [751, 317] width 66 height 66
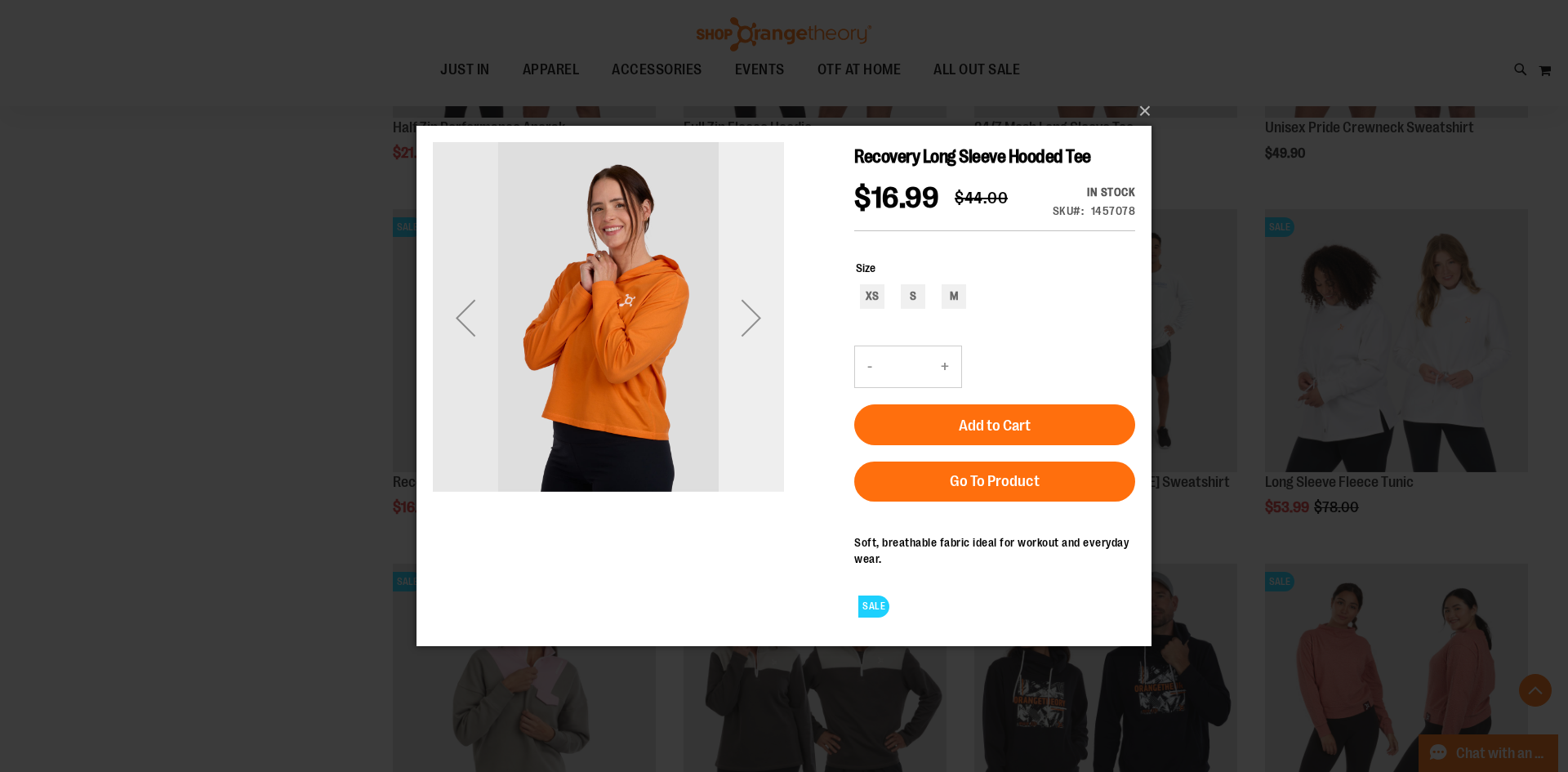
click at [753, 311] on div "Next" at bounding box center [751, 317] width 66 height 66
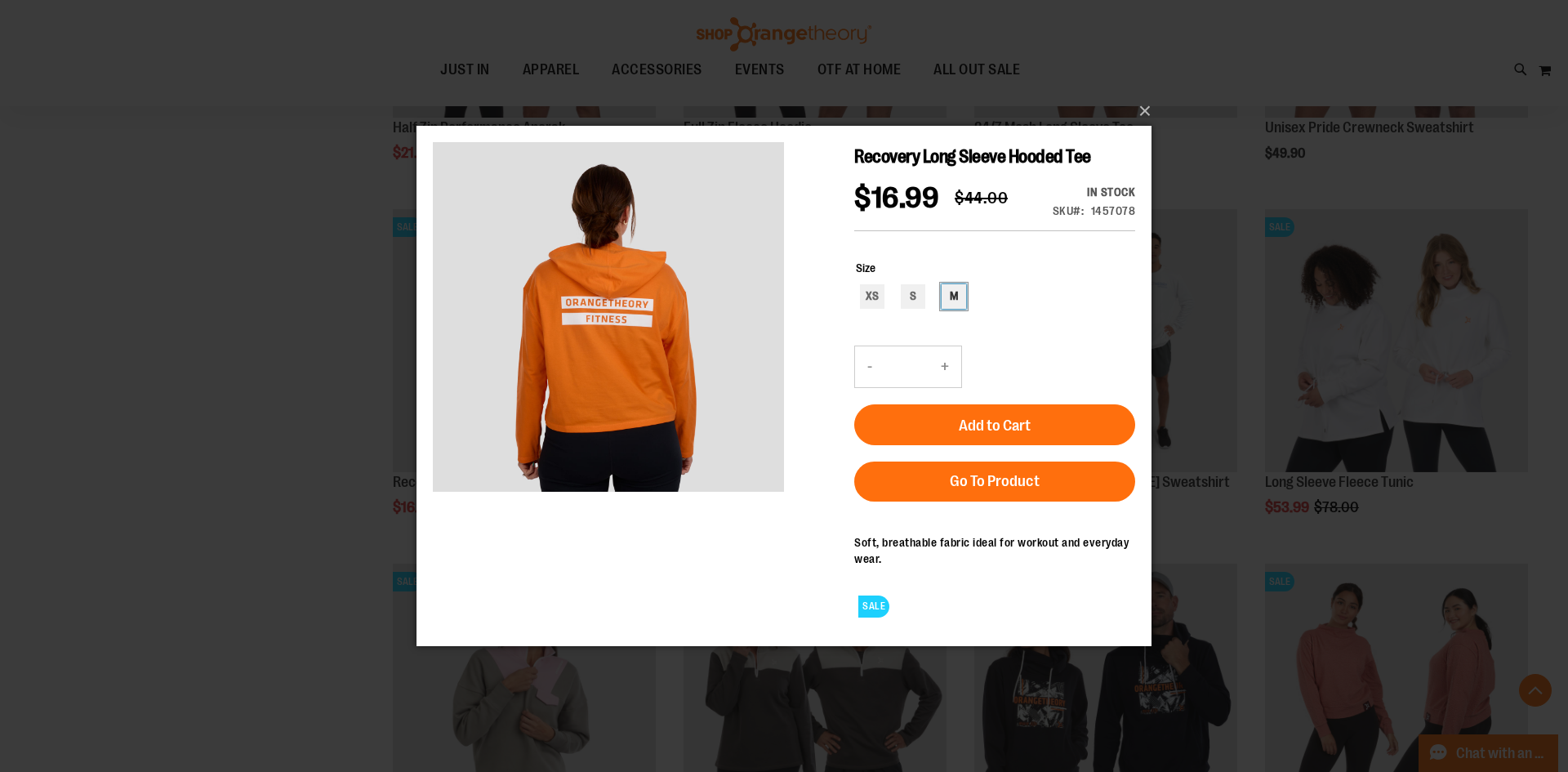
click at [954, 305] on div "M" at bounding box center [954, 295] width 24 height 24
type input "***"
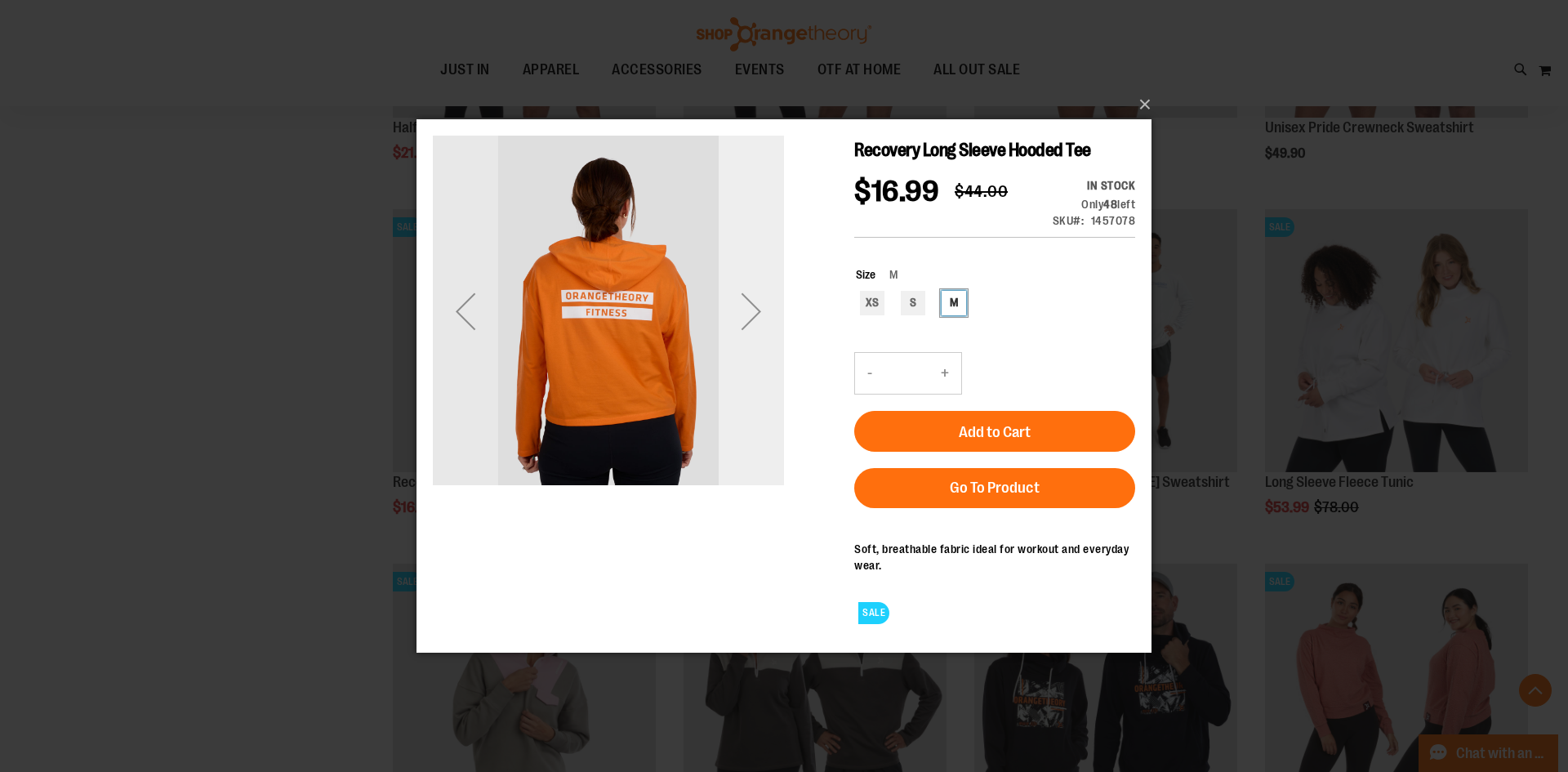
click at [746, 291] on div "Next" at bounding box center [751, 311] width 66 height 66
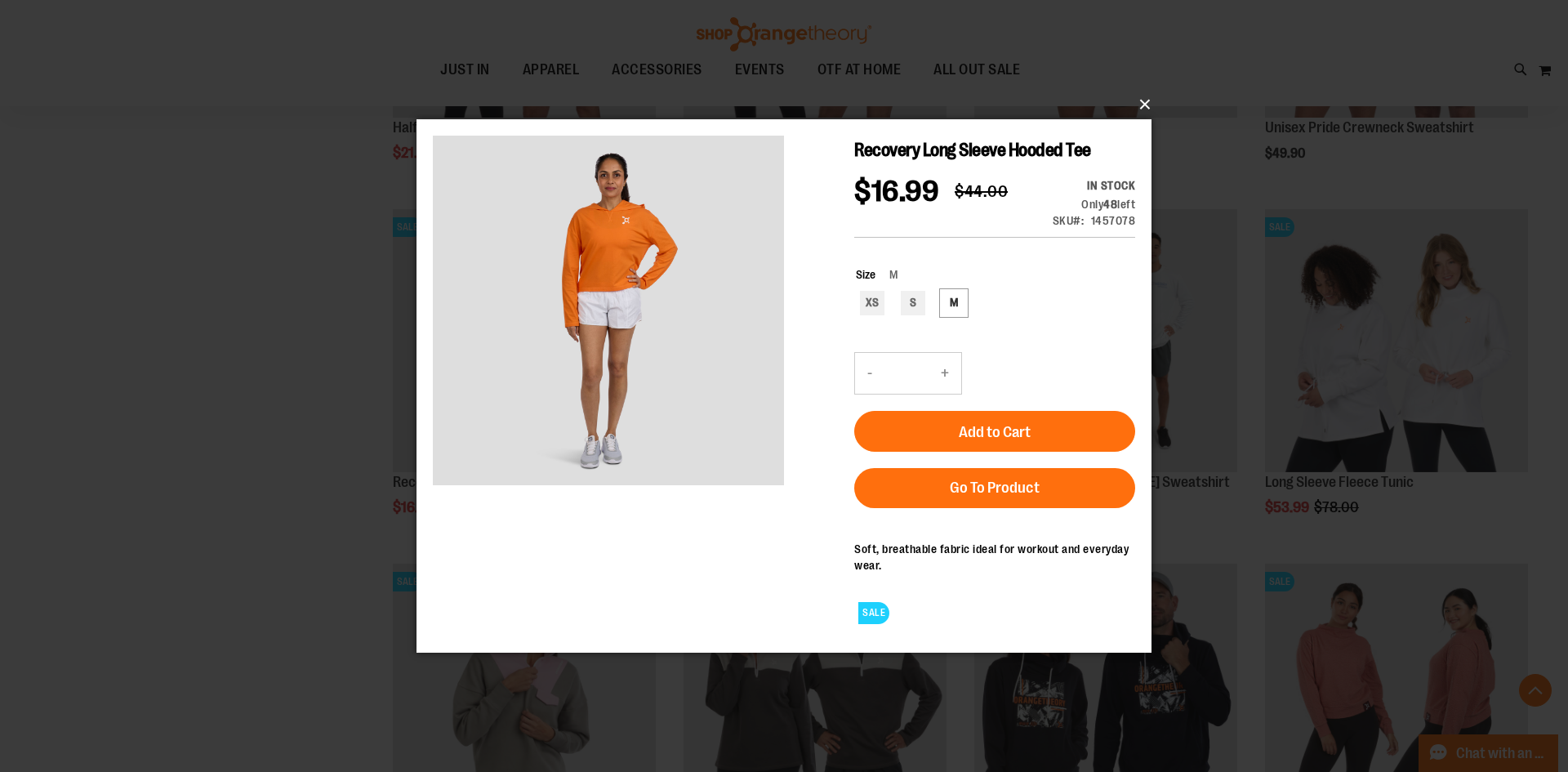
click at [1148, 104] on button "×" at bounding box center [788, 104] width 735 height 36
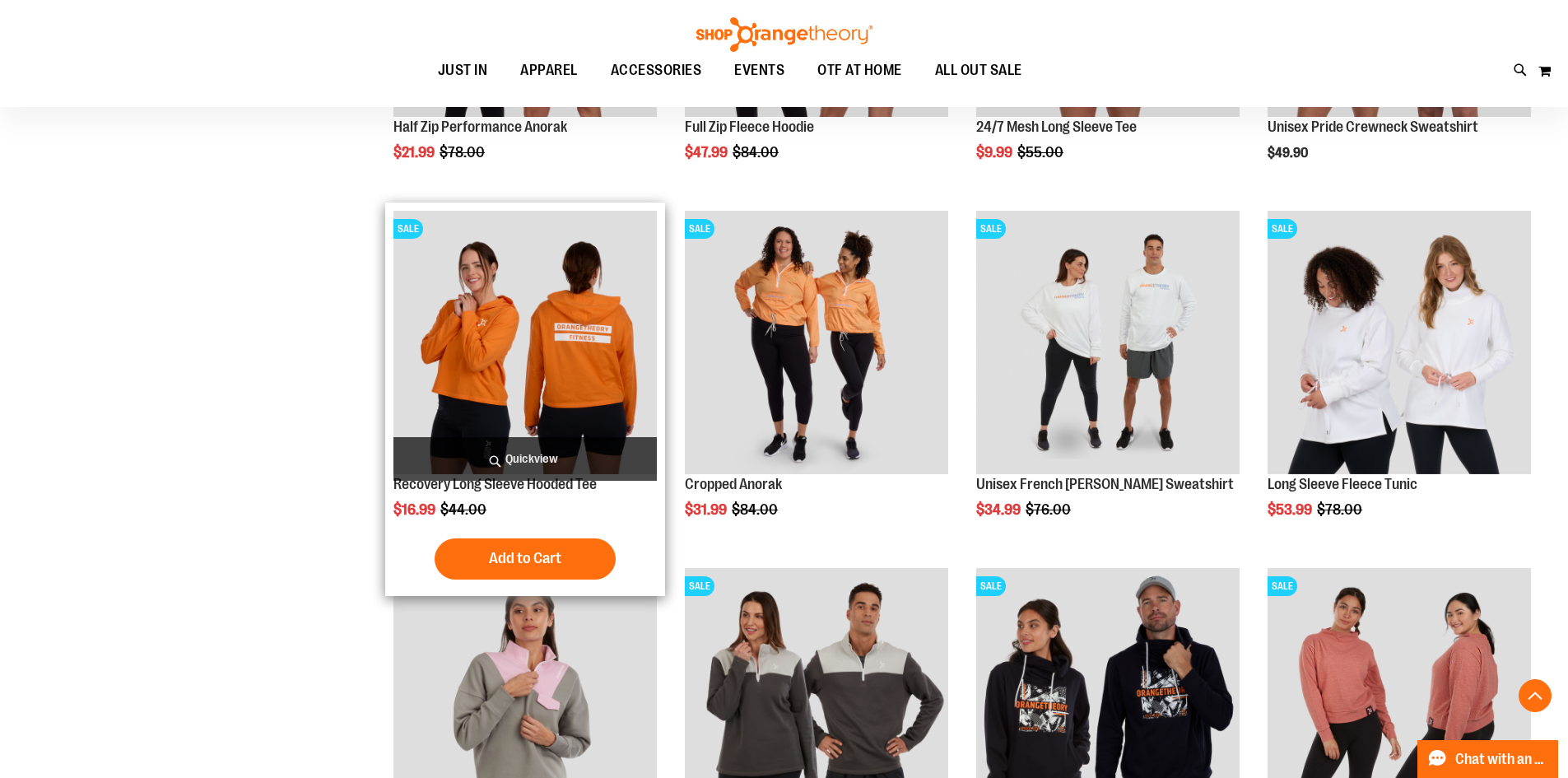
scroll to position [2952, 0]
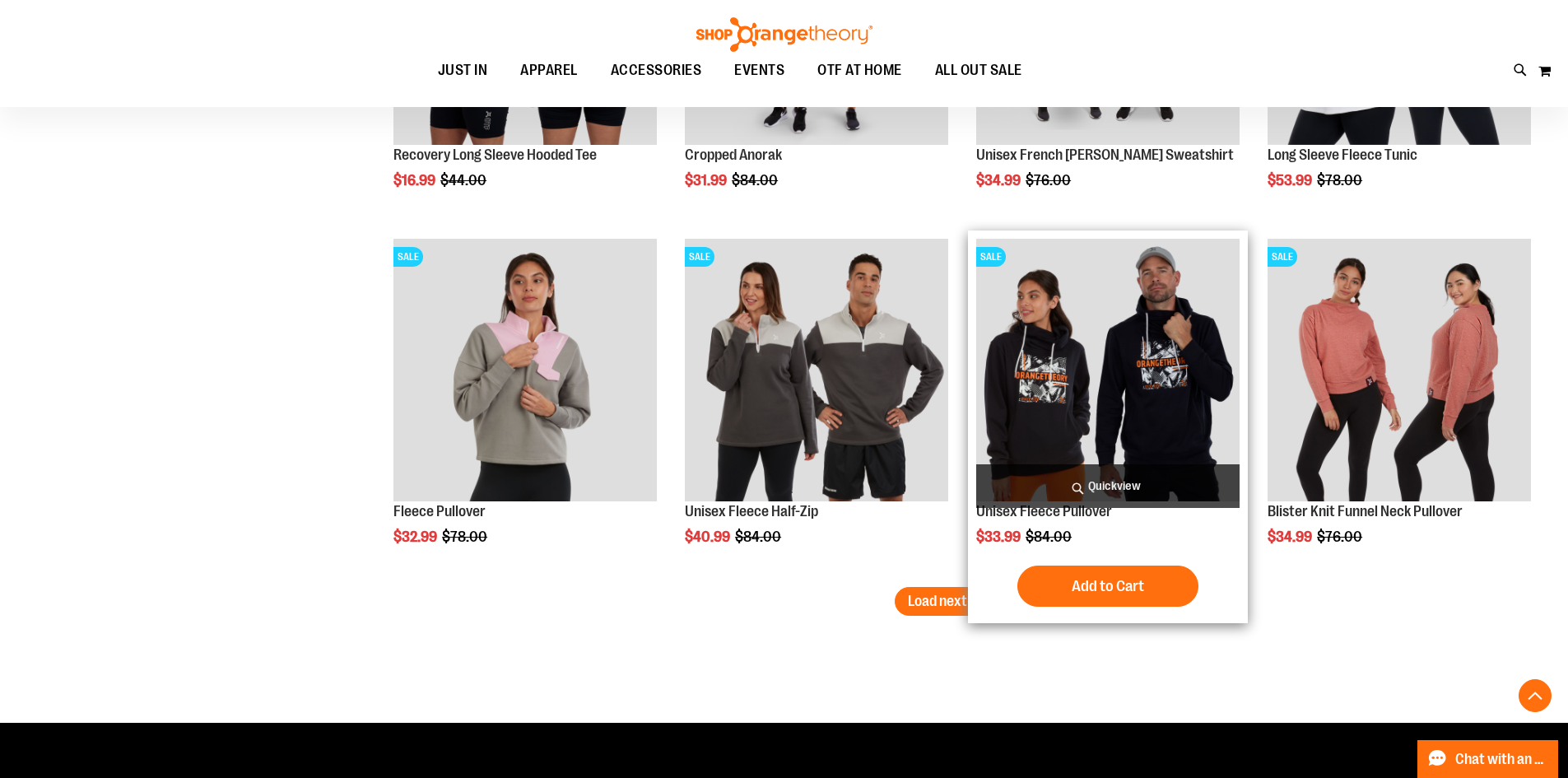
click at [991, 578] on div "Add to Cart In stock" at bounding box center [1108, 585] width 264 height 41
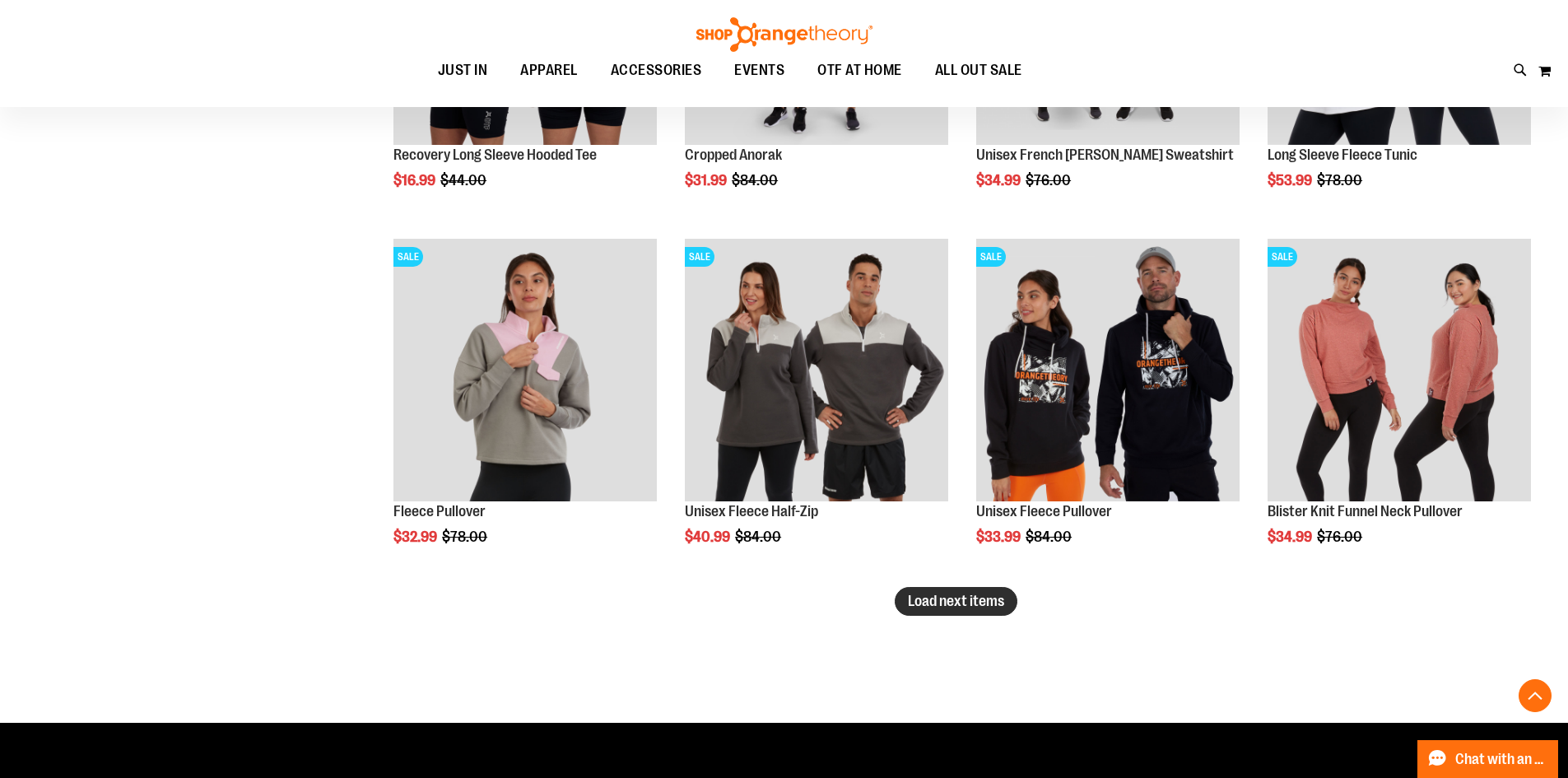
click at [971, 598] on span "Load next items" at bounding box center [956, 601] width 97 height 17
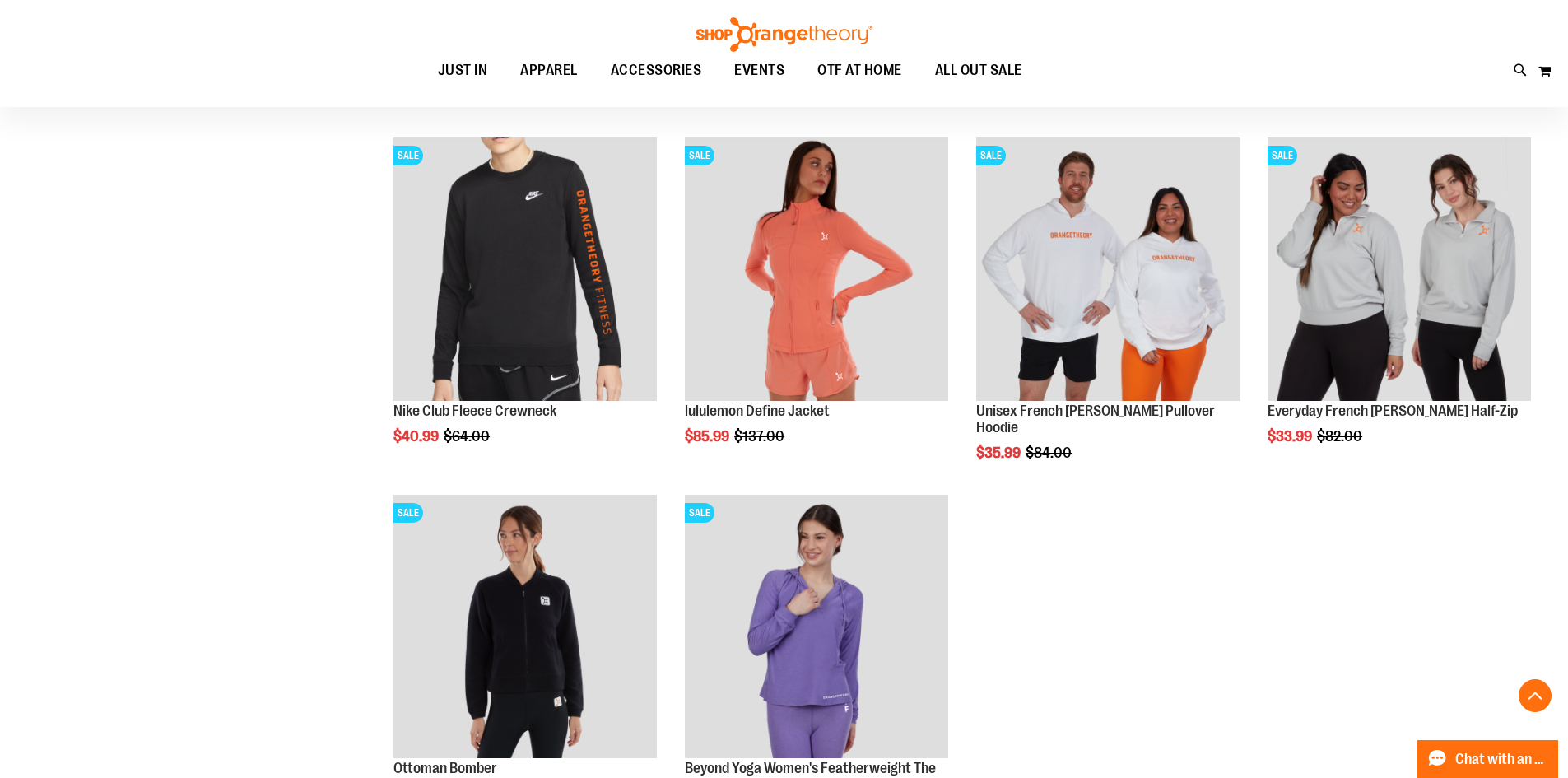
scroll to position [3528, 0]
